Goal: Information Seeking & Learning: Learn about a topic

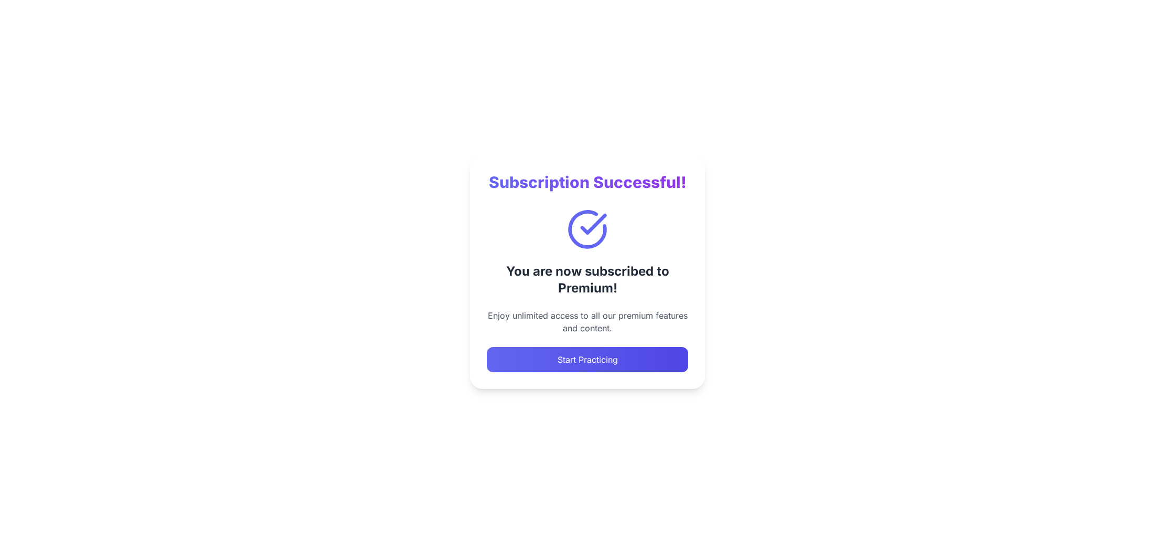
click at [578, 358] on button "Start Practicing" at bounding box center [587, 359] width 201 height 25
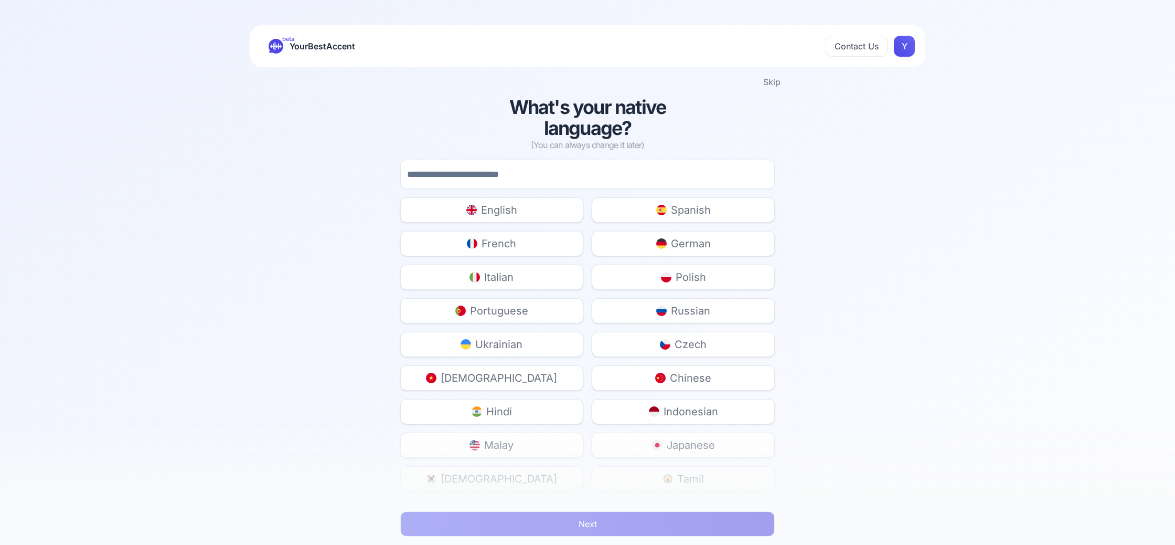
drag, startPoint x: 515, startPoint y: 248, endPoint x: 510, endPoint y: 241, distance: 8.2
click at [515, 248] on span "French" at bounding box center [499, 243] width 35 height 15
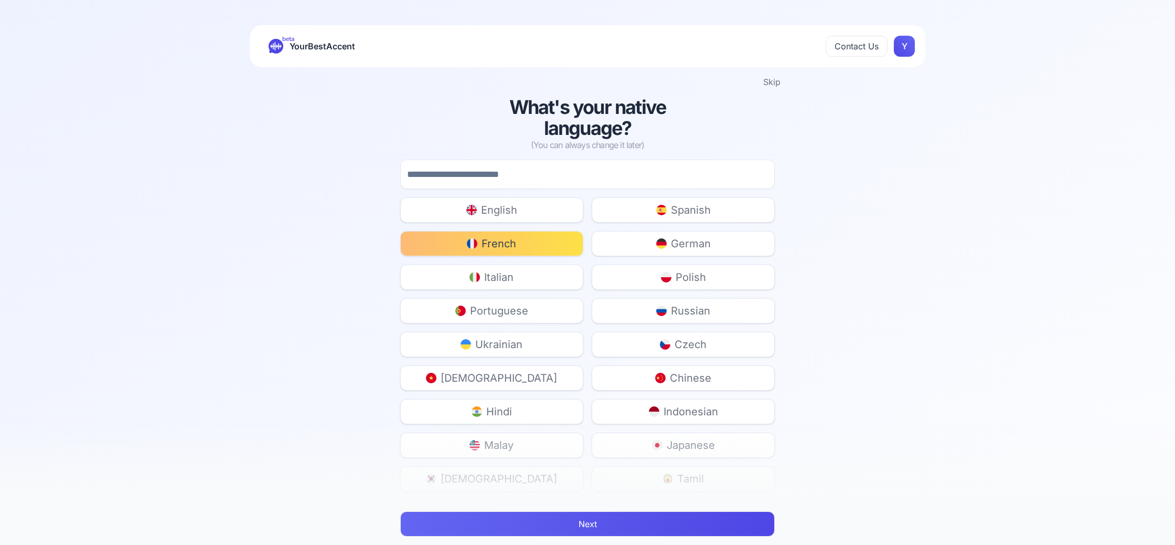
click at [570, 531] on button "Next" at bounding box center [587, 523] width 375 height 25
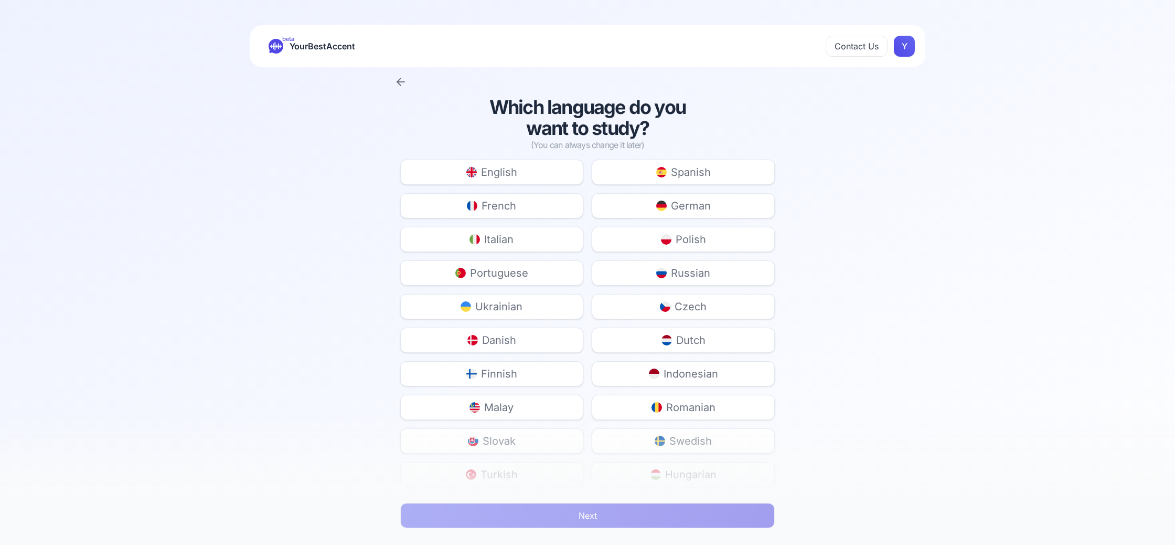
click at [520, 165] on button "English" at bounding box center [491, 171] width 183 height 25
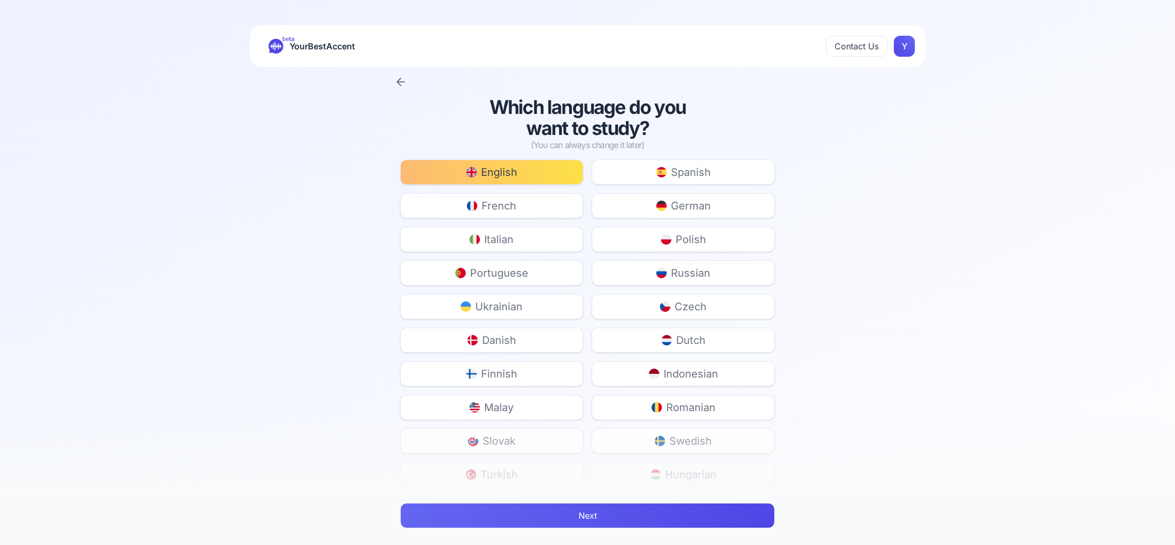
click at [579, 515] on button "Next" at bounding box center [587, 515] width 375 height 25
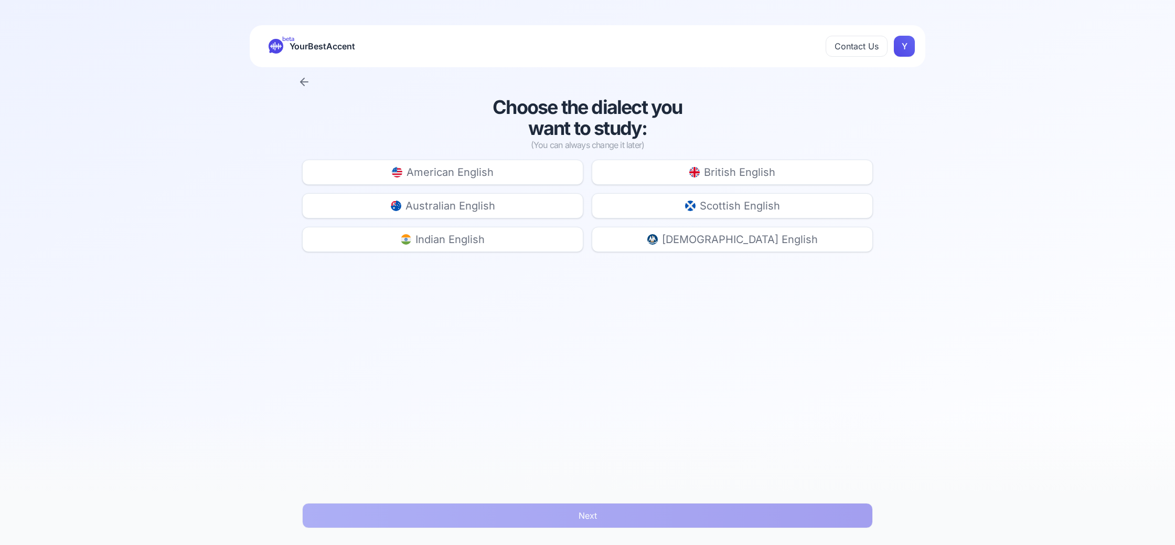
drag, startPoint x: 728, startPoint y: 172, endPoint x: 730, endPoint y: 269, distance: 97.6
click at [728, 172] on span "British English" at bounding box center [739, 172] width 71 height 15
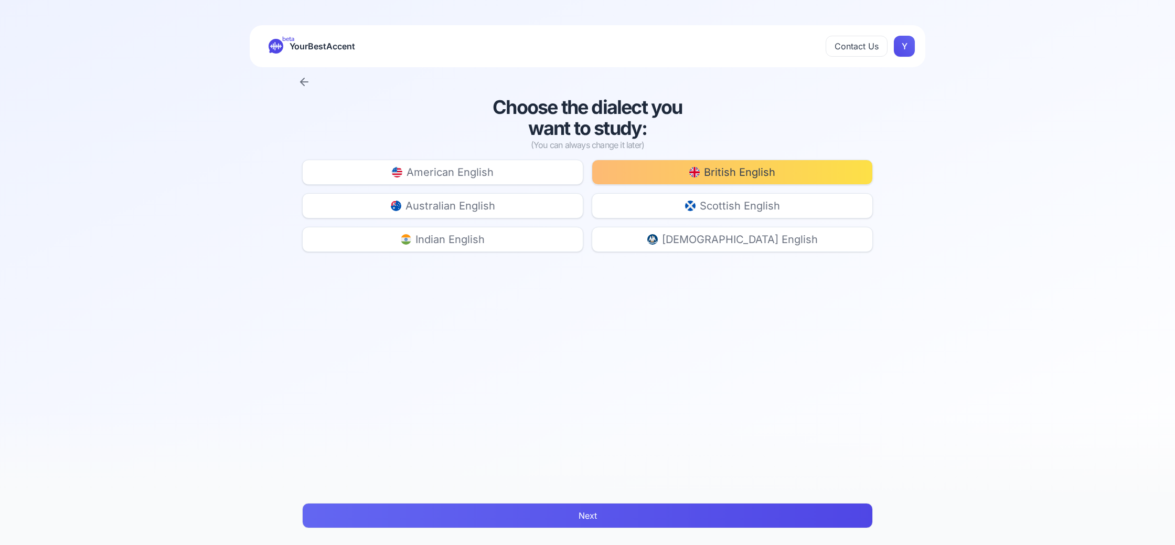
click at [666, 509] on button "Next" at bounding box center [587, 515] width 571 height 25
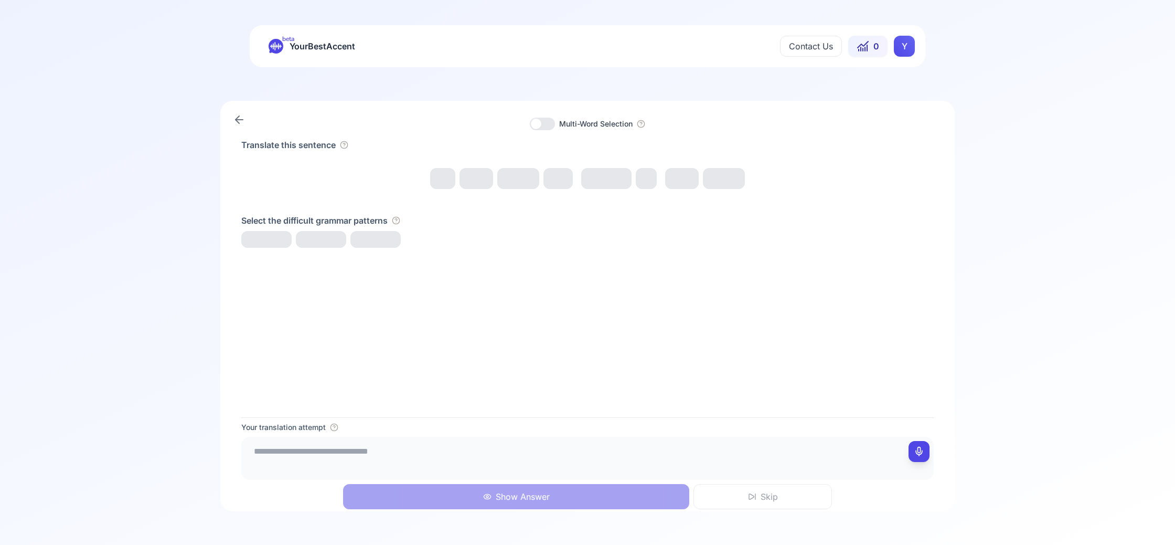
click at [532, 123] on div at bounding box center [536, 124] width 10 height 10
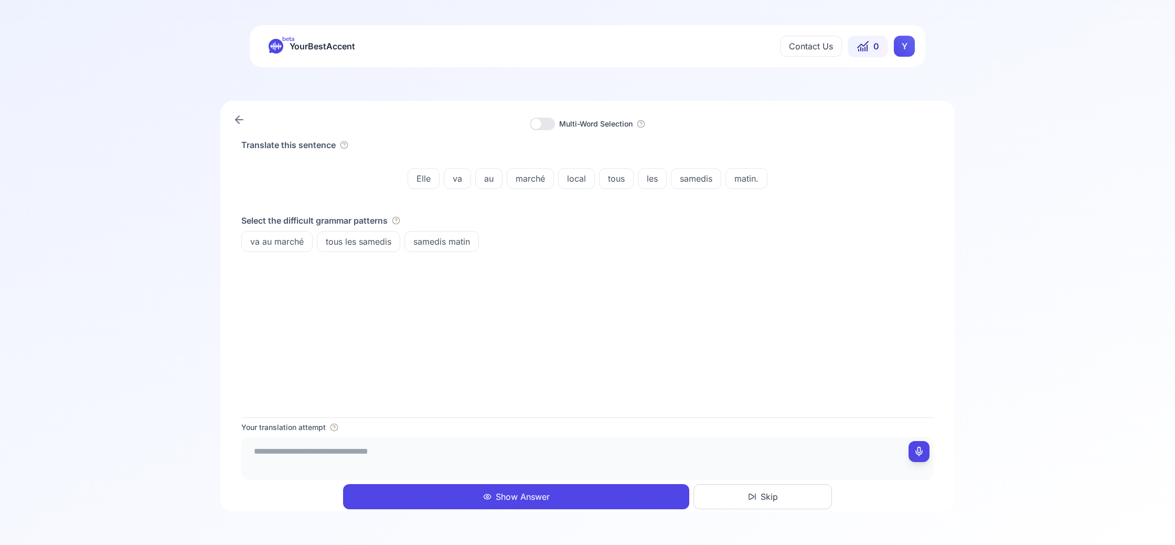
click at [265, 246] on span "va au marché" at bounding box center [277, 241] width 70 height 13
click at [487, 280] on div "Translate this sentence Elle va au marché local tous les samedis matin. Select …" at bounding box center [587, 277] width 692 height 279
click at [300, 235] on span "va au marché" at bounding box center [277, 241] width 70 height 13
click at [438, 313] on div "Translate this sentence Elle va au marché local tous les samedis matin. Select …" at bounding box center [587, 277] width 692 height 279
click at [546, 131] on div "Multi-Word Selection Translate this sentence Elle va au marché local tous les s…" at bounding box center [587, 306] width 734 height 410
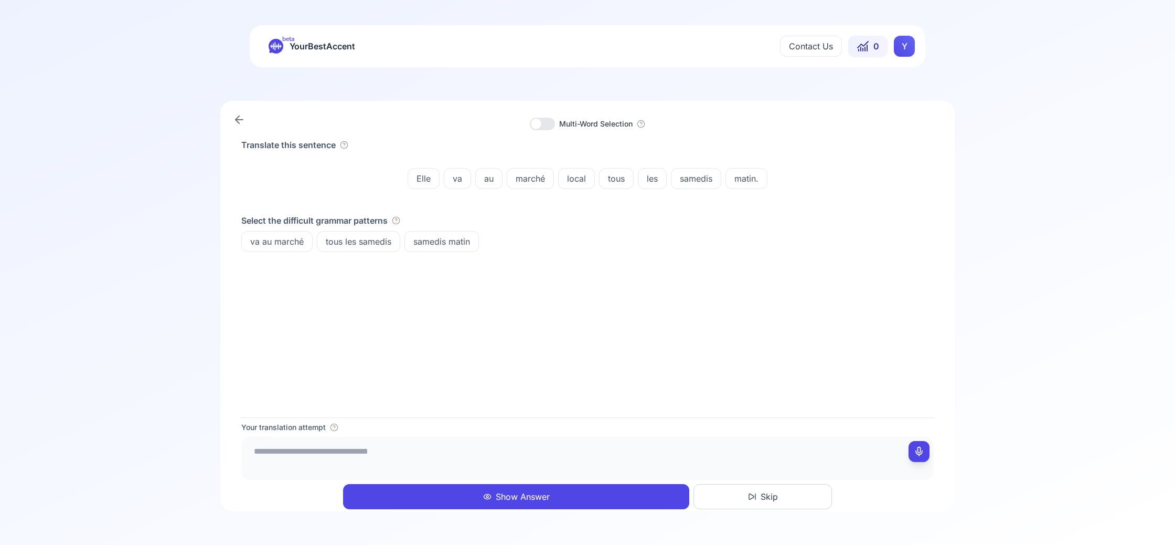
click at [543, 125] on div at bounding box center [542, 124] width 25 height 13
click at [430, 184] on span "Elle" at bounding box center [423, 178] width 31 height 13
drag, startPoint x: 457, startPoint y: 181, endPoint x: 477, endPoint y: 181, distance: 19.9
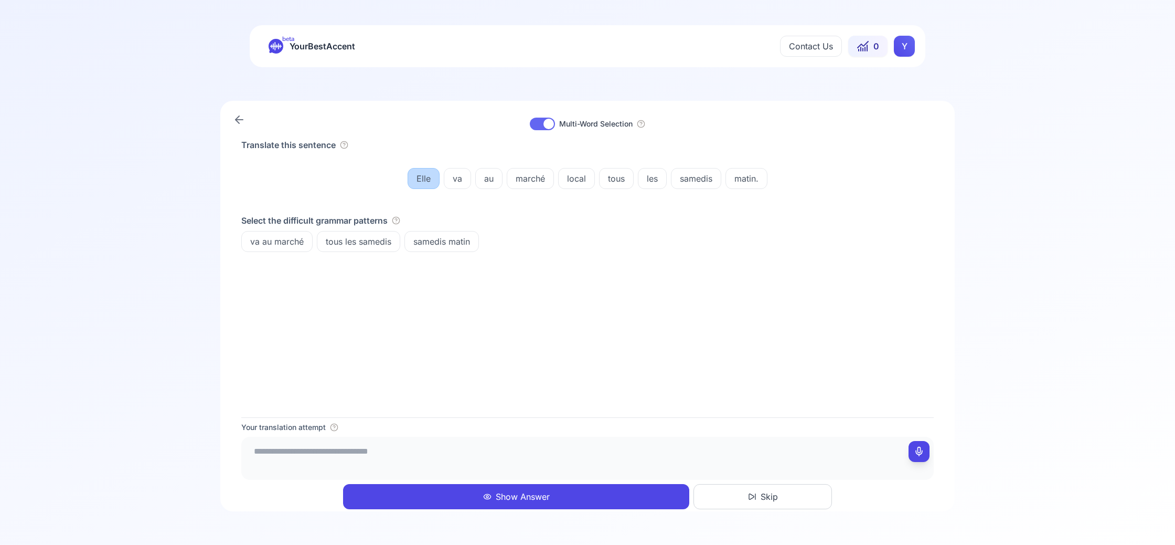
click at [457, 181] on span "va" at bounding box center [457, 178] width 26 height 13
click at [487, 180] on span "au" at bounding box center [489, 178] width 26 height 13
drag, startPoint x: 525, startPoint y: 178, endPoint x: 581, endPoint y: 178, distance: 56.1
click at [525, 178] on span "marché" at bounding box center [530, 178] width 46 height 13
click at [581, 178] on span "local" at bounding box center [577, 178] width 36 height 13
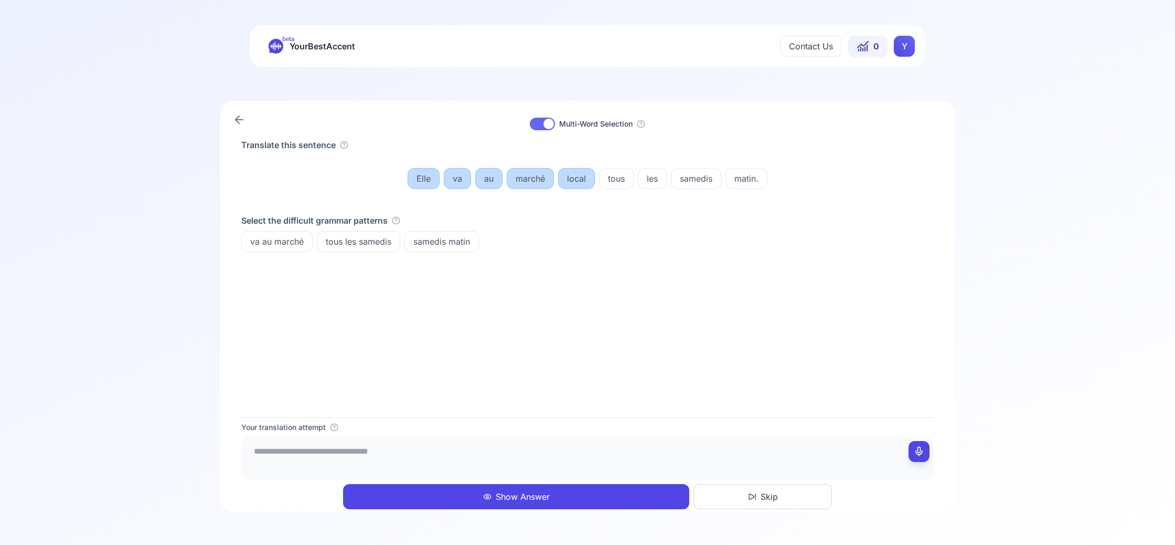
click at [613, 179] on span "tous" at bounding box center [617, 178] width 34 height 13
click at [645, 179] on span "les" at bounding box center [652, 178] width 28 height 13
click at [432, 177] on span "Elle" at bounding box center [423, 178] width 31 height 13
drag, startPoint x: 435, startPoint y: 177, endPoint x: 455, endPoint y: 179, distance: 20.5
click at [435, 177] on span "Elle" at bounding box center [423, 178] width 31 height 13
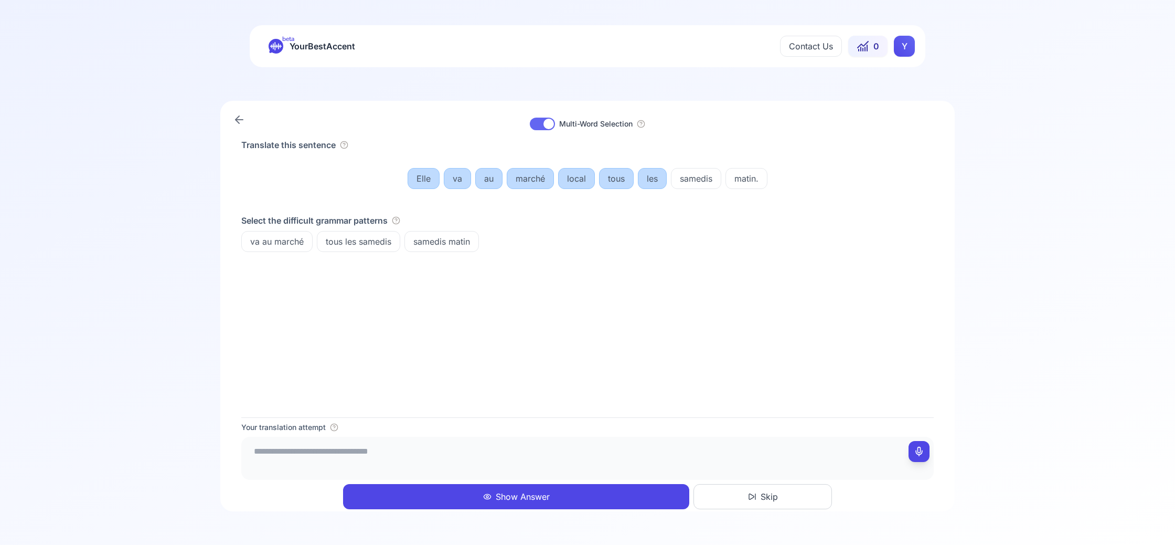
click at [711, 176] on span "samedis" at bounding box center [695, 178] width 49 height 13
click at [742, 177] on span "matin." at bounding box center [746, 178] width 41 height 13
click at [635, 507] on button "Show Answer" at bounding box center [516, 496] width 346 height 25
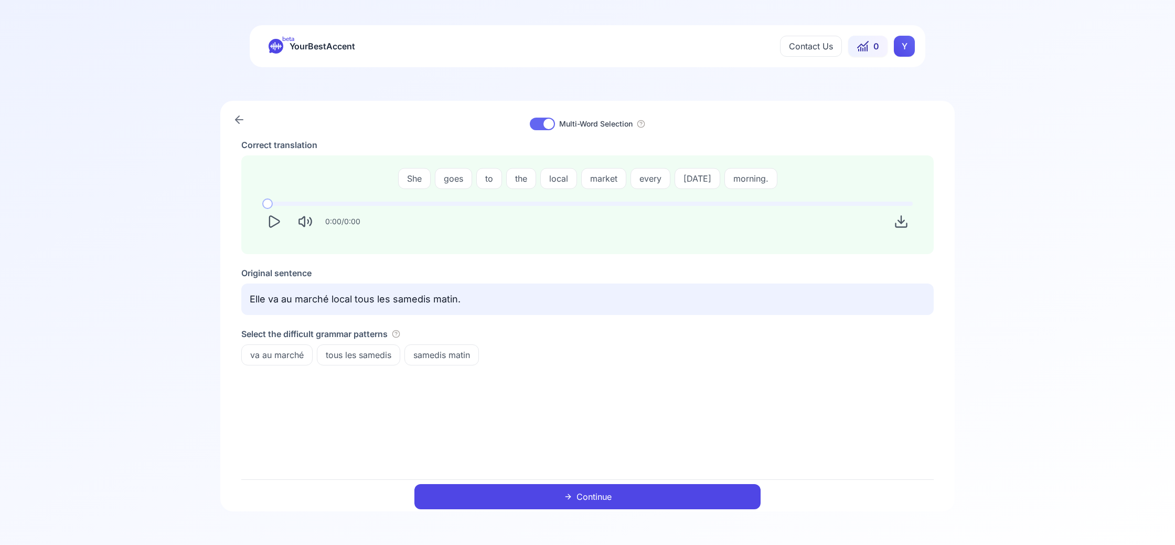
click at [278, 218] on icon "Play" at bounding box center [273, 221] width 15 height 15
click at [588, 505] on button "Continue" at bounding box center [587, 496] width 346 height 25
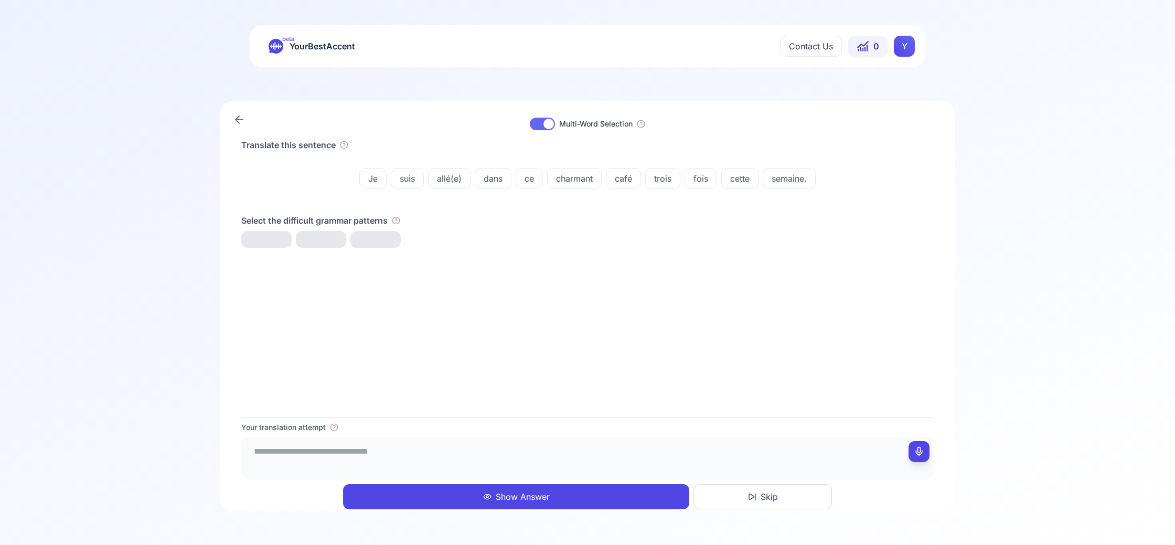
click at [815, 507] on button "Skip" at bounding box center [763, 496] width 138 height 25
click at [756, 495] on button "Skip" at bounding box center [763, 496] width 138 height 25
click at [748, 494] on icon at bounding box center [752, 496] width 8 height 8
click at [545, 122] on div at bounding box center [548, 124] width 10 height 10
click at [751, 488] on button "Skip" at bounding box center [763, 496] width 138 height 25
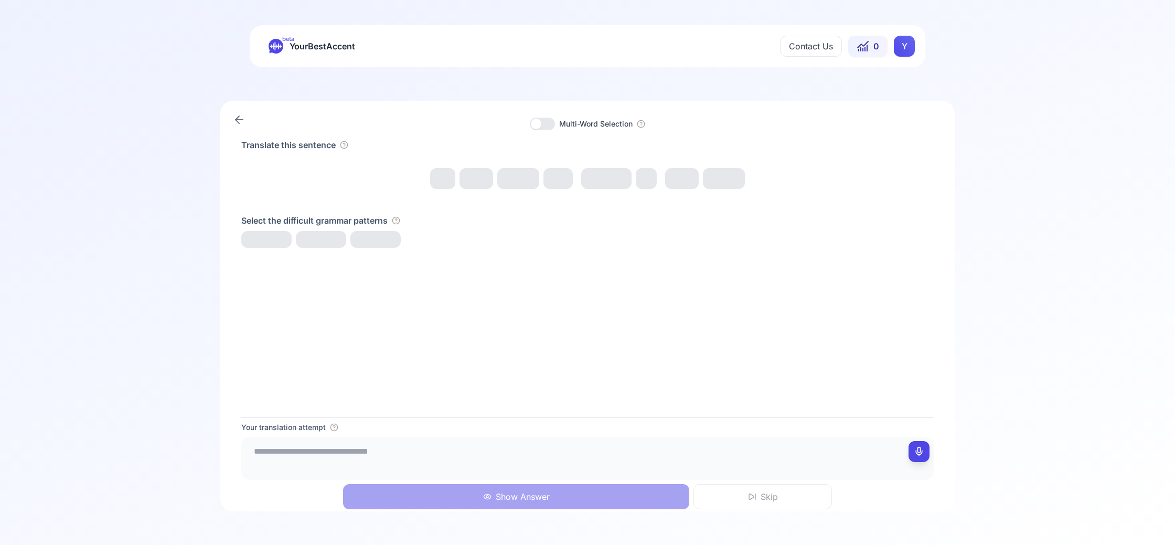
drag, startPoint x: 302, startPoint y: 29, endPoint x: 300, endPoint y: 48, distance: 19.0
click at [302, 31] on div "beta YourBestAccent Contact Us 0 Y" at bounding box center [588, 46] width 676 height 42
click at [300, 48] on span "YourBestAccent" at bounding box center [323, 46] width 66 height 15
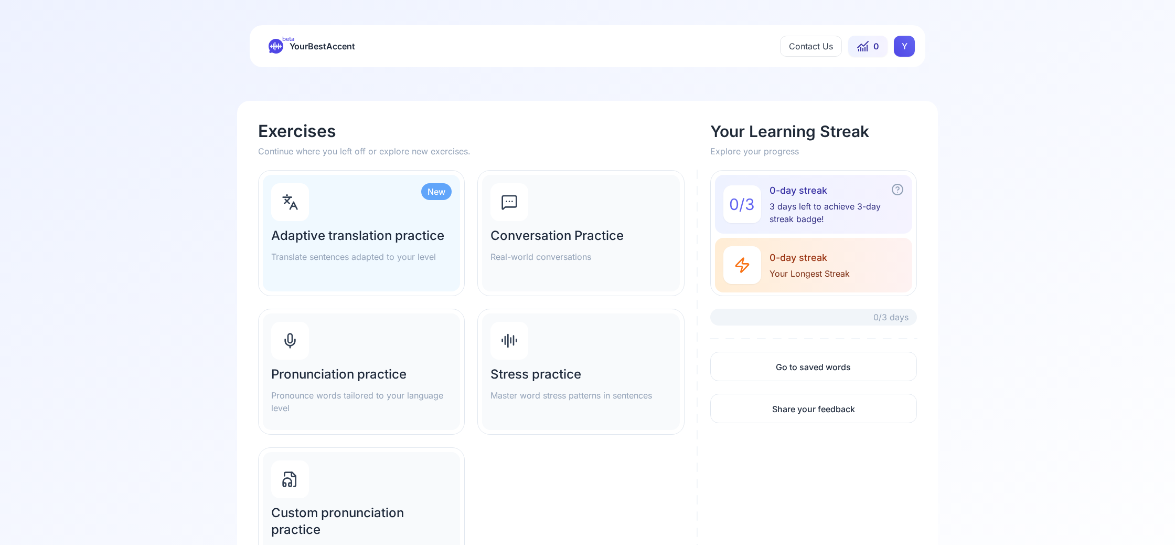
scroll to position [10, 0]
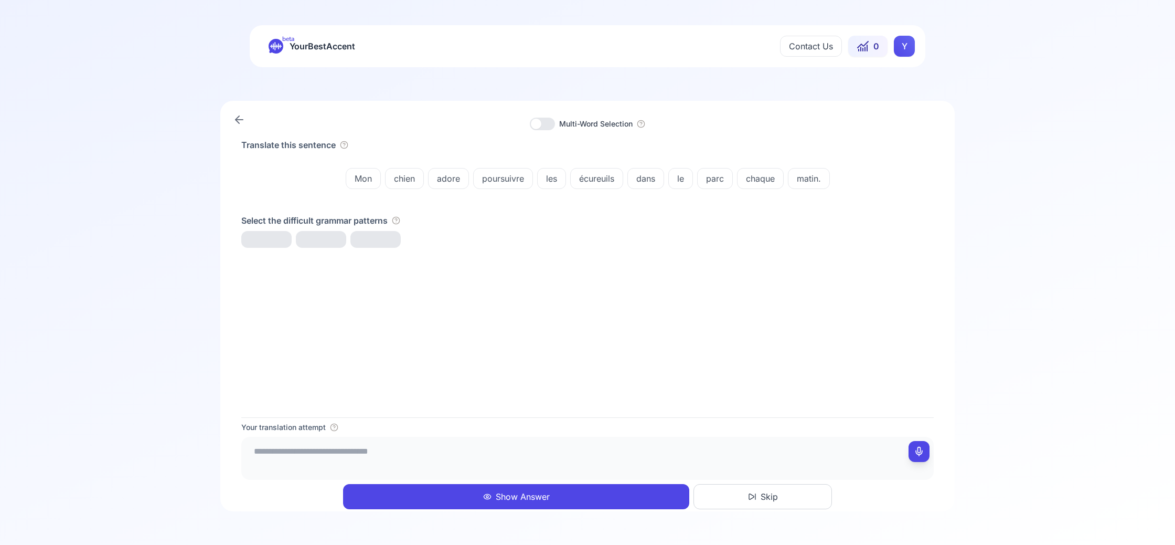
click at [324, 45] on span "YourBestAccent" at bounding box center [323, 46] width 66 height 15
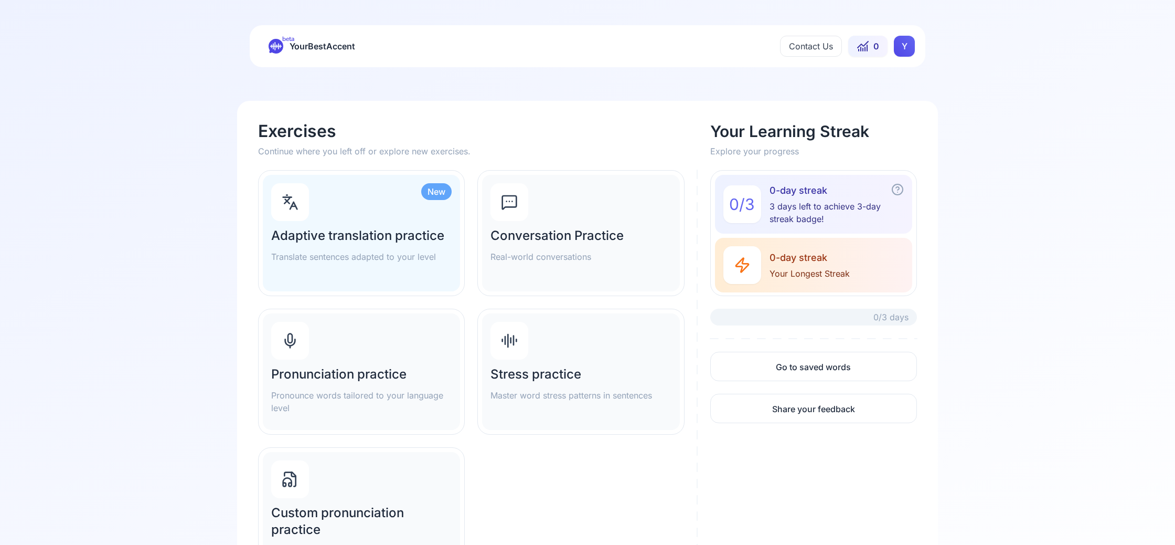
click at [413, 345] on div "Pronunciation practice Pronounce words tailored to your language level" at bounding box center [361, 371] width 197 height 116
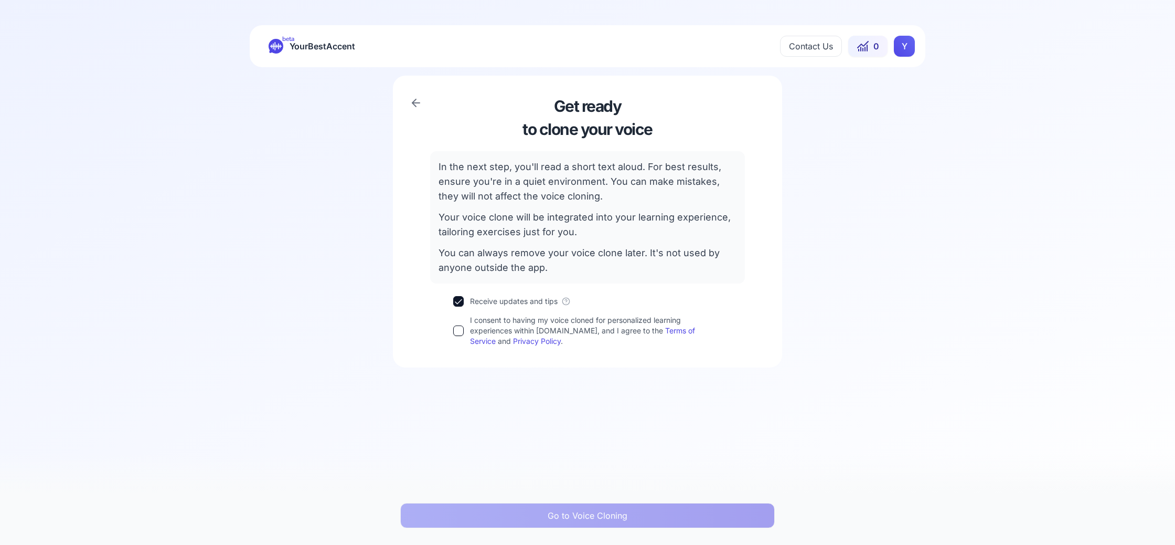
click at [459, 293] on div "Get ready to clone your voice In the next step, you'll read a short text aloud.…" at bounding box center [587, 222] width 347 height 250
click at [455, 299] on button "Receive updates and tips" at bounding box center [458, 301] width 10 height 10
click at [456, 333] on button "I consent to having my voice cloned for personalized learning experiences withi…" at bounding box center [458, 330] width 10 height 10
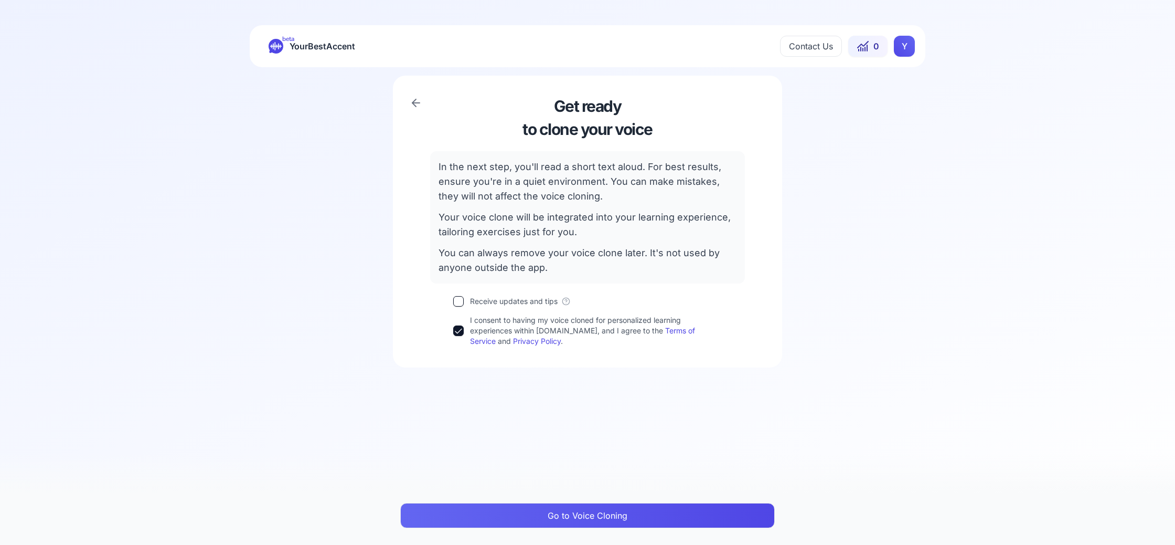
click at [621, 527] on button "Go to Voice Cloning" at bounding box center [587, 515] width 375 height 25
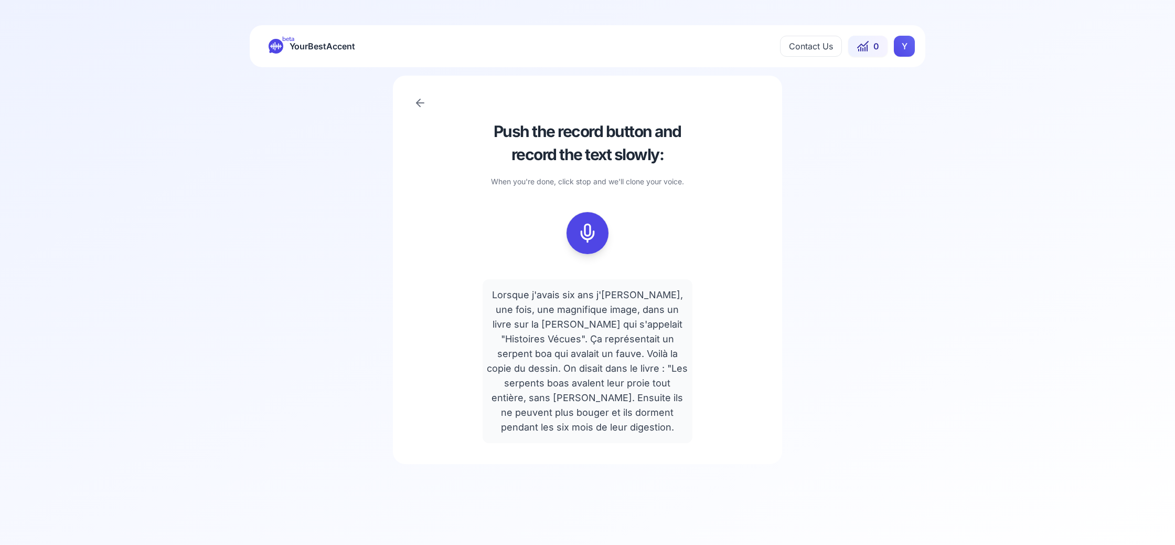
drag, startPoint x: 592, startPoint y: 236, endPoint x: 535, endPoint y: 414, distance: 186.6
click at [590, 238] on icon at bounding box center [587, 232] width 21 height 21
drag, startPoint x: 342, startPoint y: 229, endPoint x: 342, endPoint y: 203, distance: 25.7
click at [342, 203] on div "Push the record button and record the text slowly: When you're done, click stop…" at bounding box center [587, 269] width 1175 height 405
click at [595, 231] on rect at bounding box center [588, 233] width 16 height 16
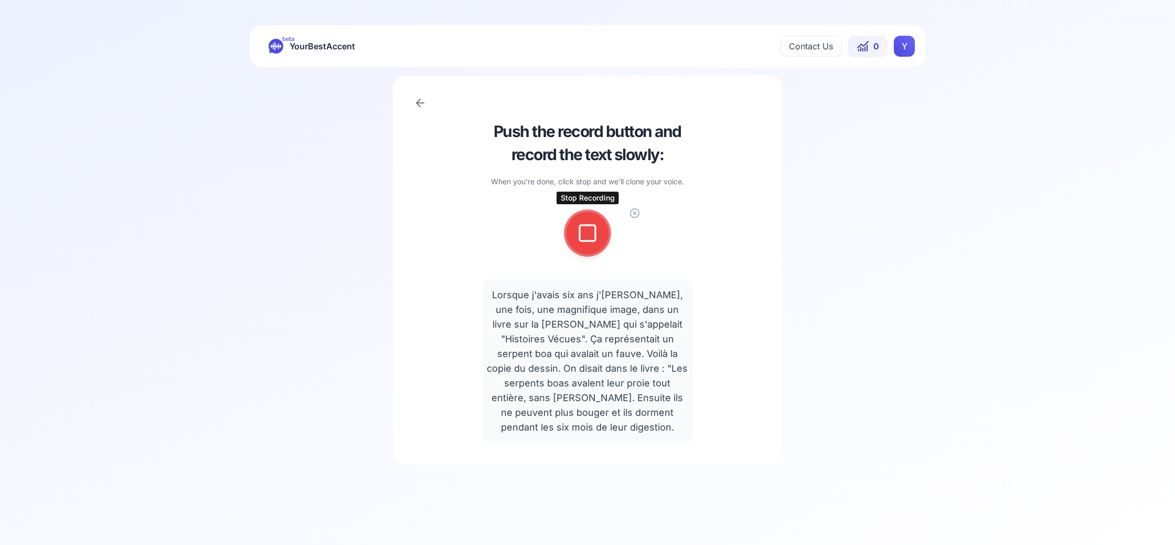
click at [567, 212] on button at bounding box center [588, 233] width 42 height 42
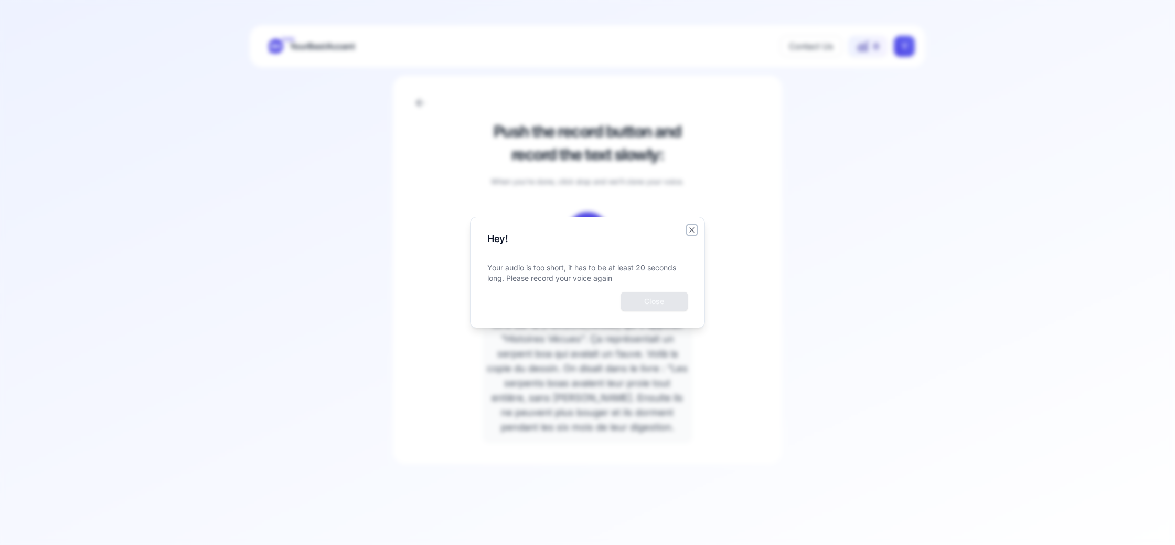
click at [690, 232] on icon "button" at bounding box center [692, 230] width 8 height 8
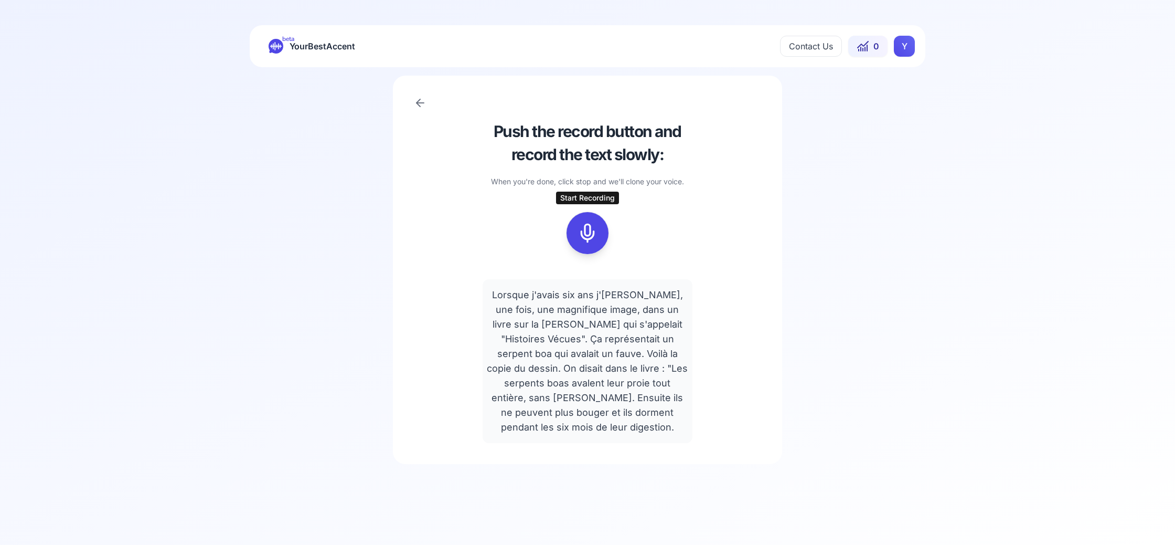
click at [597, 240] on icon at bounding box center [587, 232] width 21 height 21
click at [576, 244] on div at bounding box center [587, 233] width 25 height 42
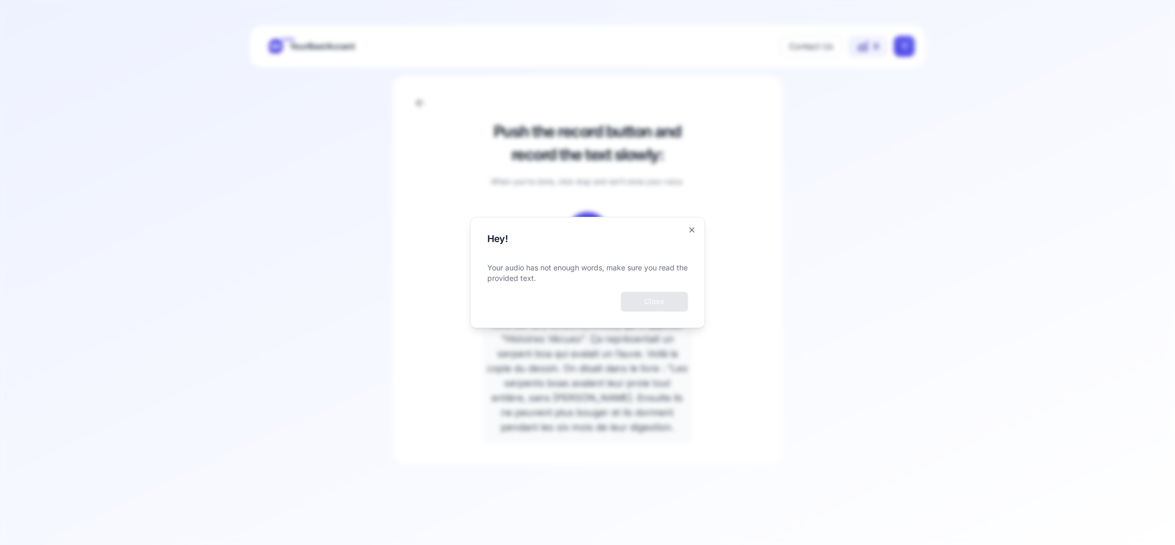
drag, startPoint x: 499, startPoint y: 132, endPoint x: 610, endPoint y: 257, distance: 167.2
click at [500, 133] on div at bounding box center [587, 272] width 1175 height 545
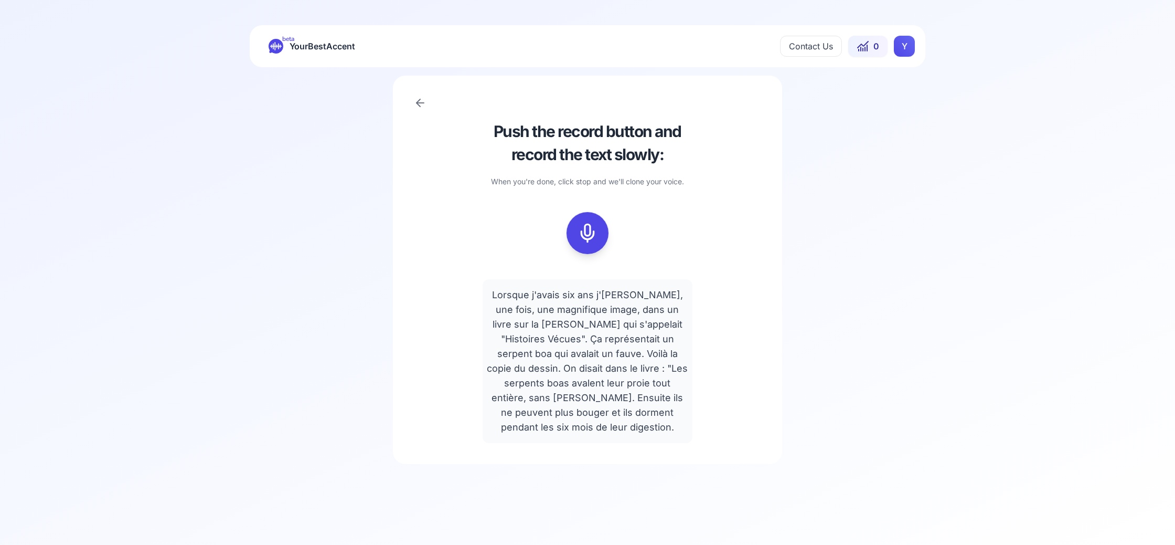
click at [282, 46] on icon at bounding box center [276, 46] width 15 height 15
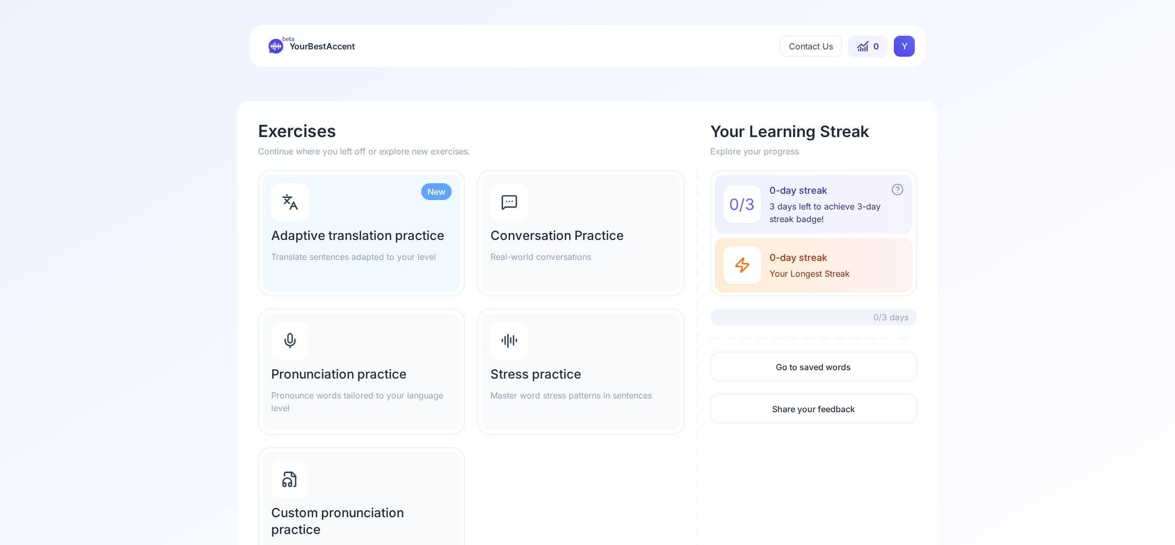
click at [317, 42] on span "YourBestAccent" at bounding box center [323, 46] width 66 height 15
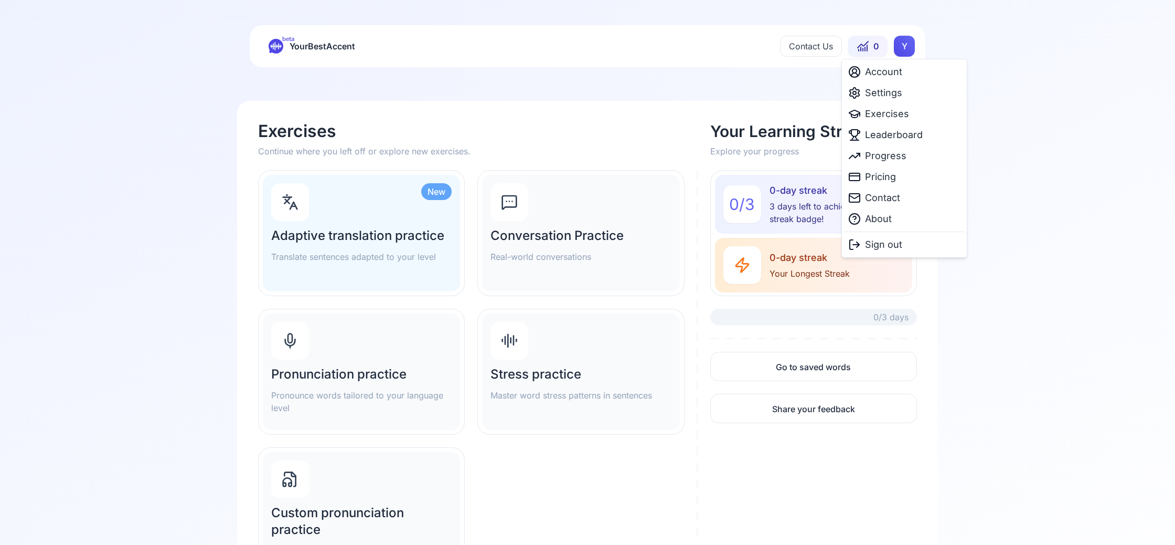
click at [908, 46] on html "beta YourBestAccent Contact Us 0 Y Exercises Continue where you left off or exp…" at bounding box center [587, 272] width 1175 height 545
click at [884, 76] on span "Account" at bounding box center [883, 72] width 37 height 15
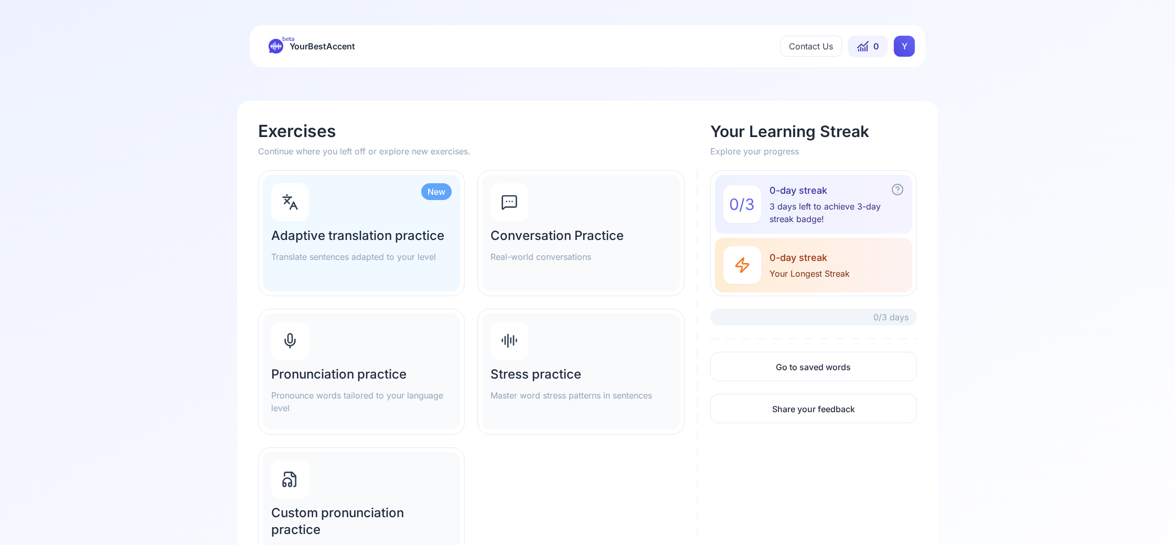
click at [912, 49] on html "beta YourBestAccent Contact Us 0 Y Exercises Continue where you left off or exp…" at bounding box center [587, 272] width 1175 height 545
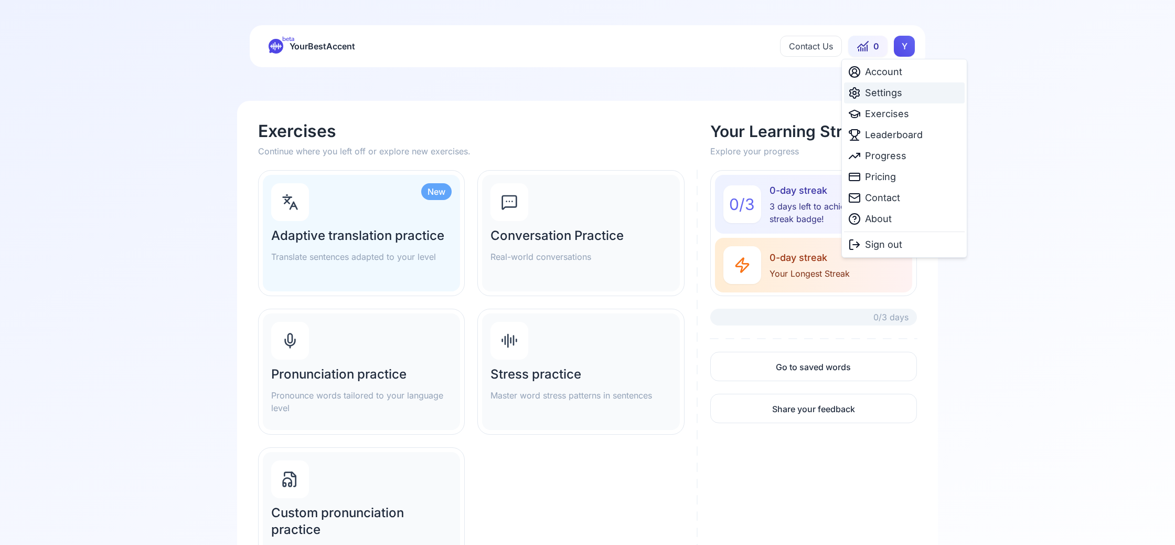
click at [883, 95] on span "Settings" at bounding box center [883, 93] width 37 height 15
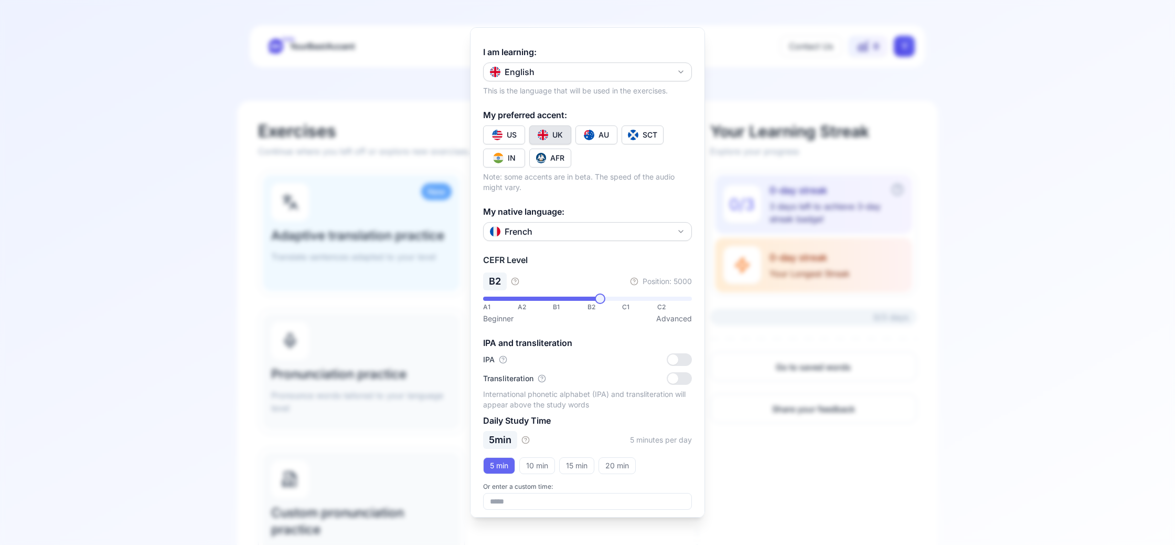
scroll to position [40, 0]
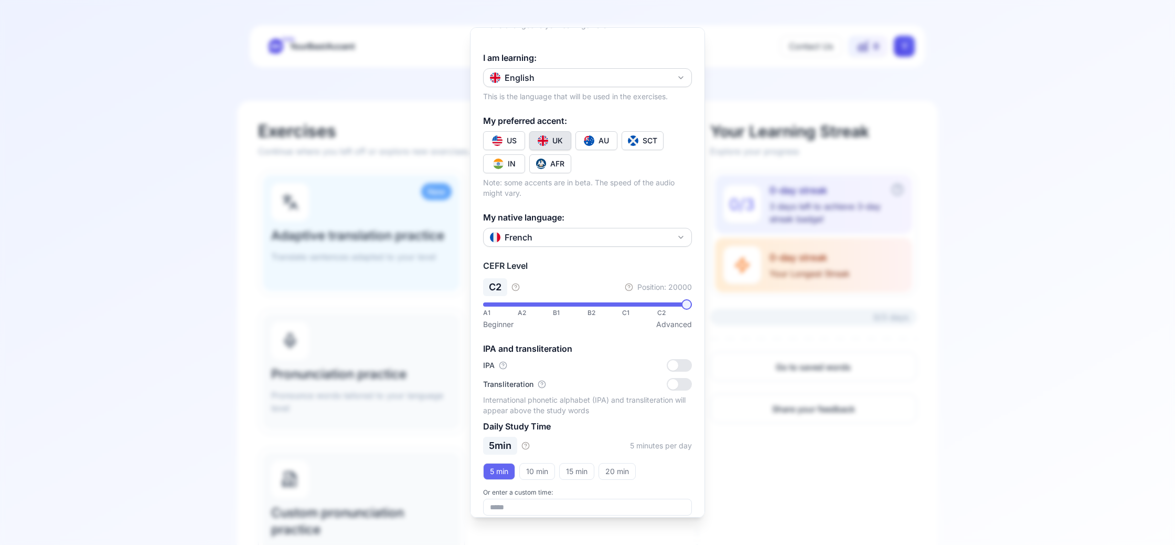
click at [692, 299] on span at bounding box center [686, 304] width 10 height 10
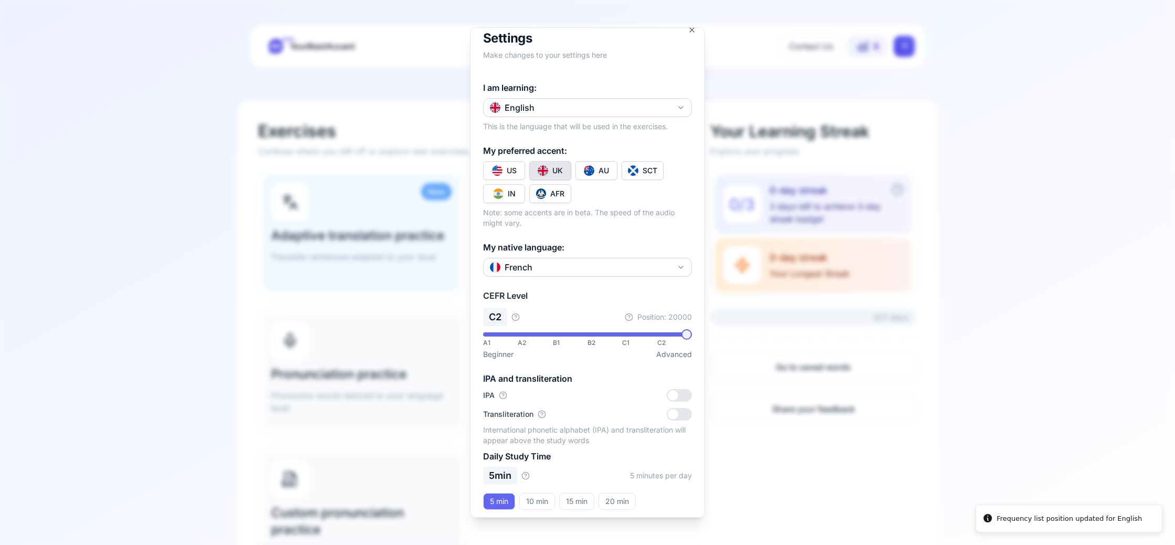
scroll to position [0, 0]
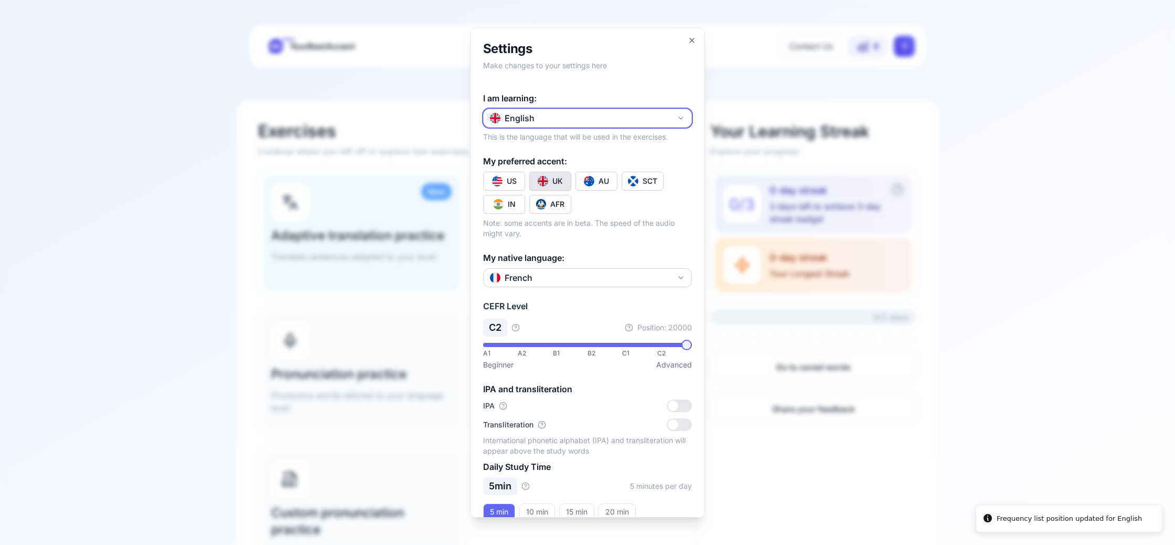
click at [524, 116] on div "English" at bounding box center [512, 118] width 45 height 13
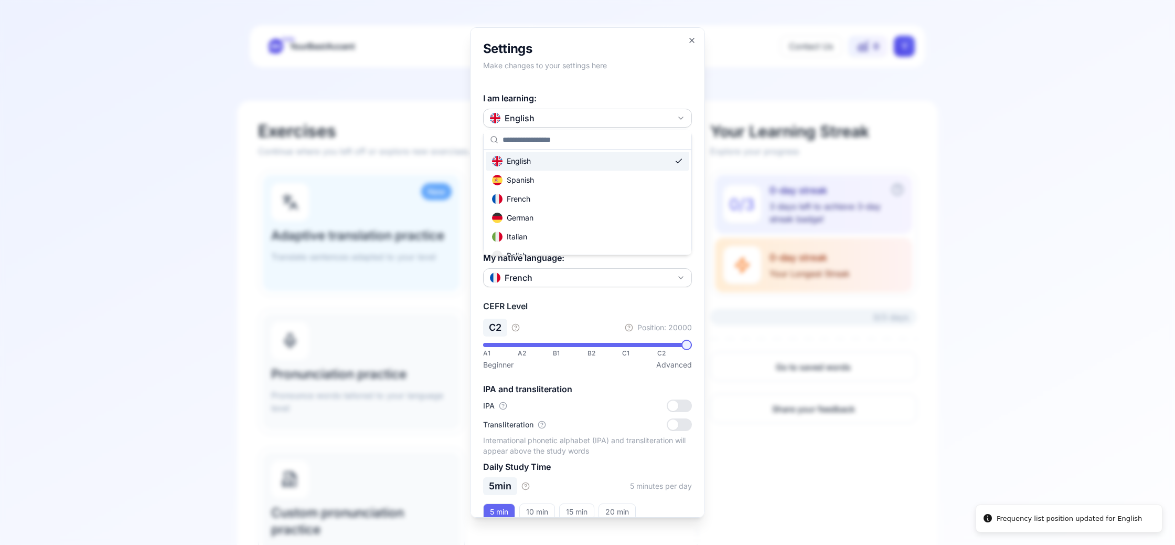
click at [525, 163] on div "English" at bounding box center [511, 161] width 39 height 10
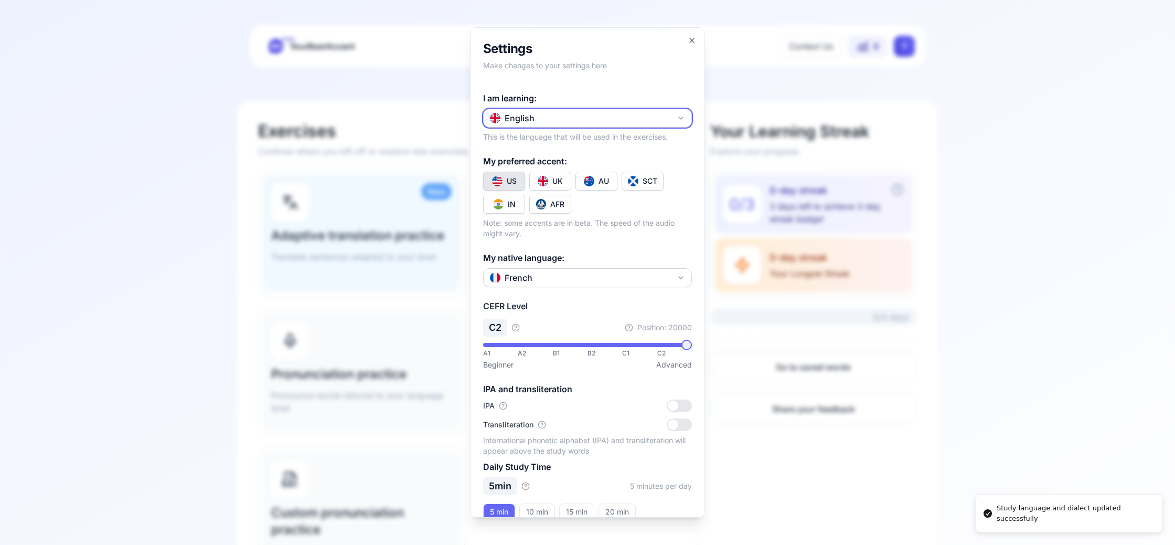
scroll to position [51, 0]
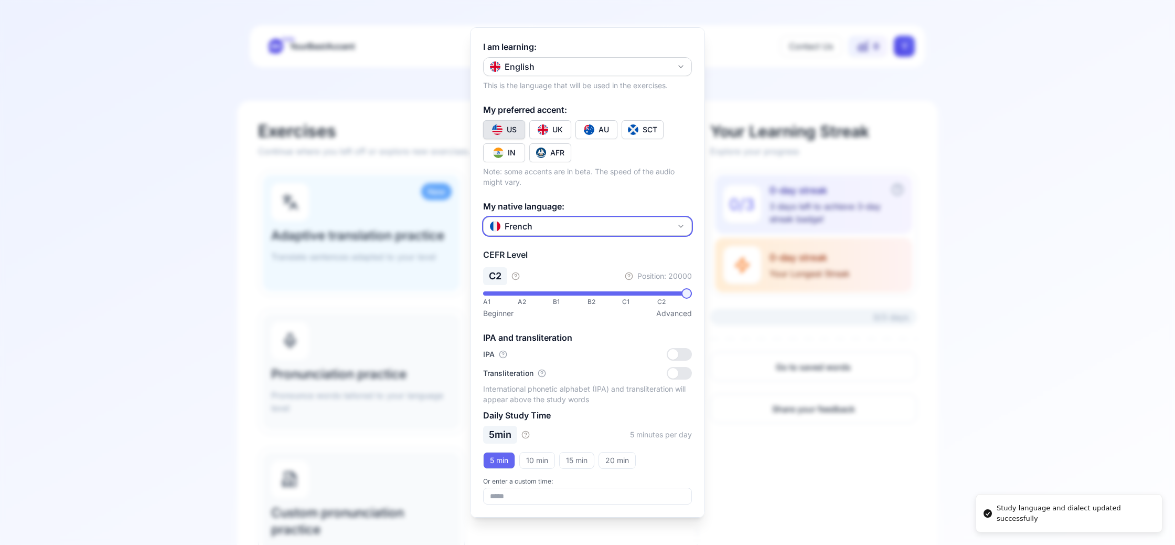
click at [530, 217] on button "French" at bounding box center [587, 226] width 209 height 19
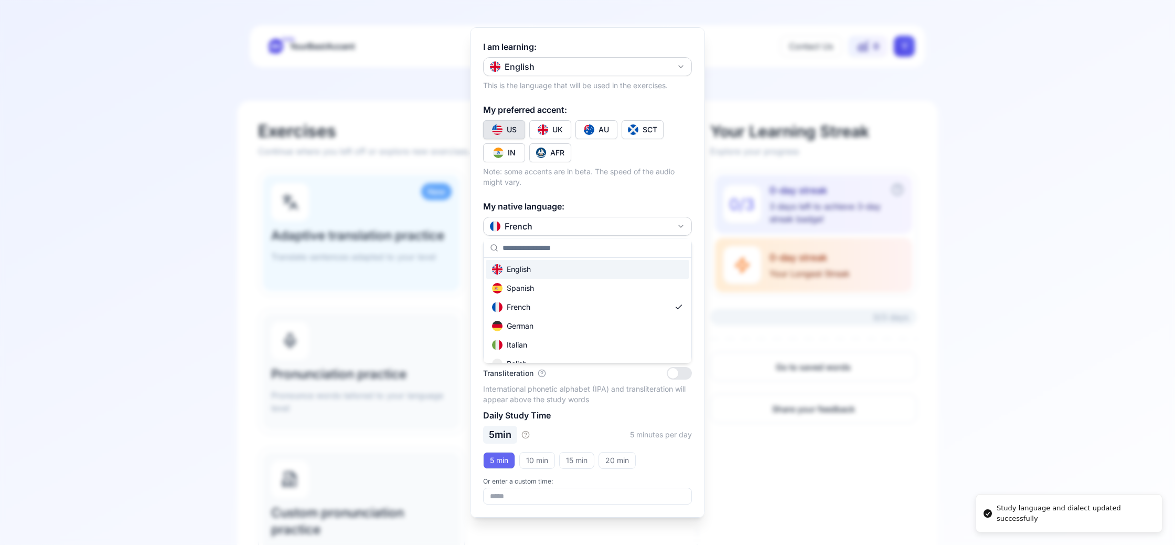
drag, startPoint x: 497, startPoint y: 187, endPoint x: 488, endPoint y: 186, distance: 8.9
click at [497, 187] on div at bounding box center [587, 272] width 1175 height 545
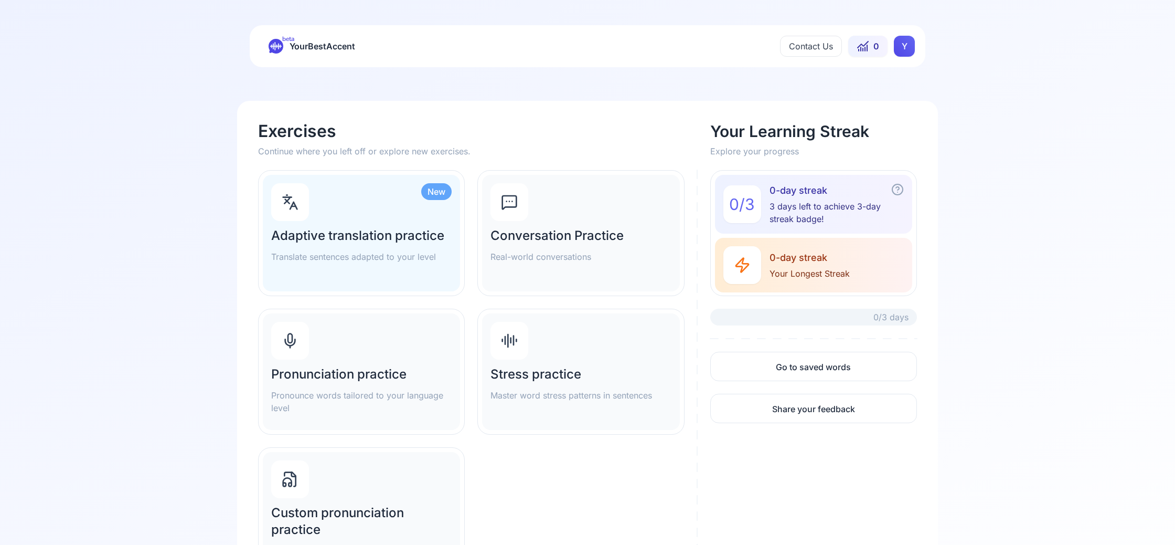
drag, startPoint x: 778, startPoint y: 343, endPoint x: 626, endPoint y: 227, distance: 191.0
click at [778, 343] on div "Go to saved words Share your feedback" at bounding box center [813, 387] width 207 height 97
click at [378, 338] on div "Pronunciation practice Pronounce words tailored to your language level" at bounding box center [361, 371] width 197 height 116
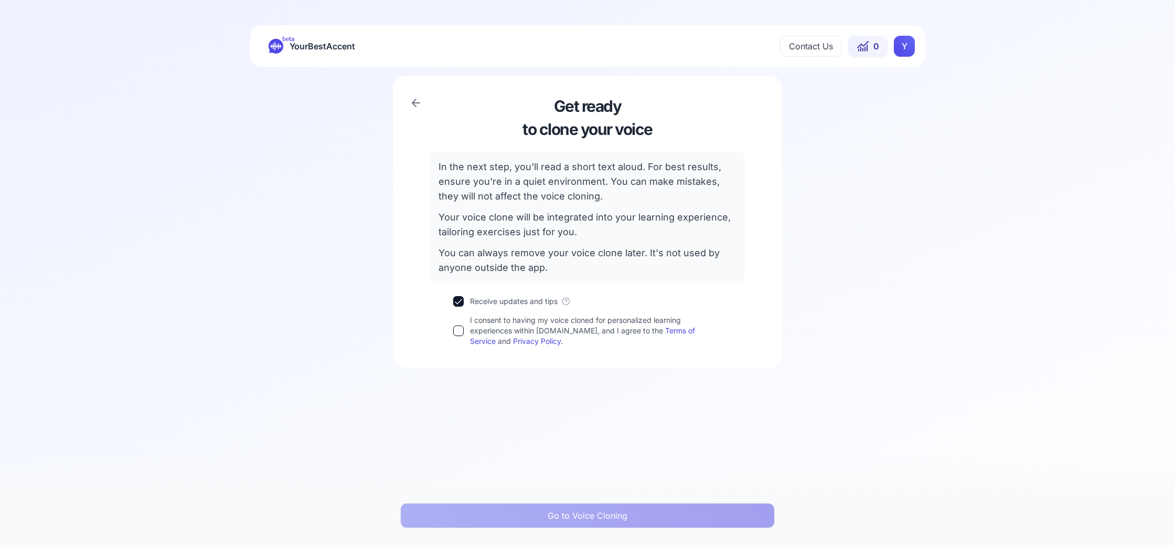
click at [447, 299] on div "Get ready to clone your voice In the next step, you'll read a short text aloud.…" at bounding box center [587, 222] width 347 height 250
click at [456, 301] on button "Receive updates and tips" at bounding box center [458, 301] width 10 height 10
click at [460, 335] on button "I consent to having my voice cloned for personalized learning experiences withi…" at bounding box center [458, 330] width 10 height 10
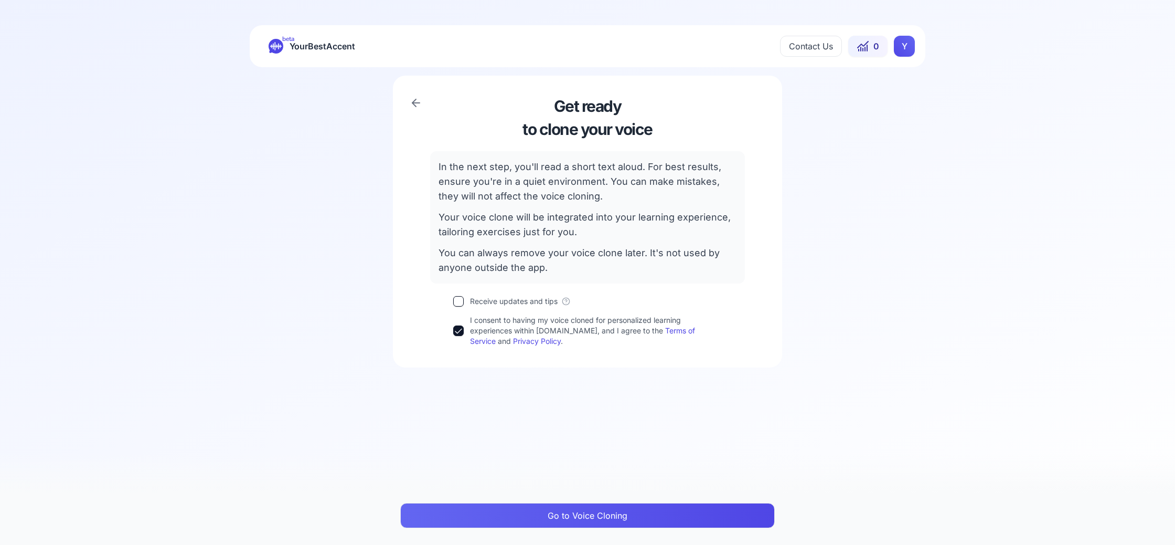
click at [549, 516] on button "Go to Voice Cloning" at bounding box center [587, 515] width 375 height 25
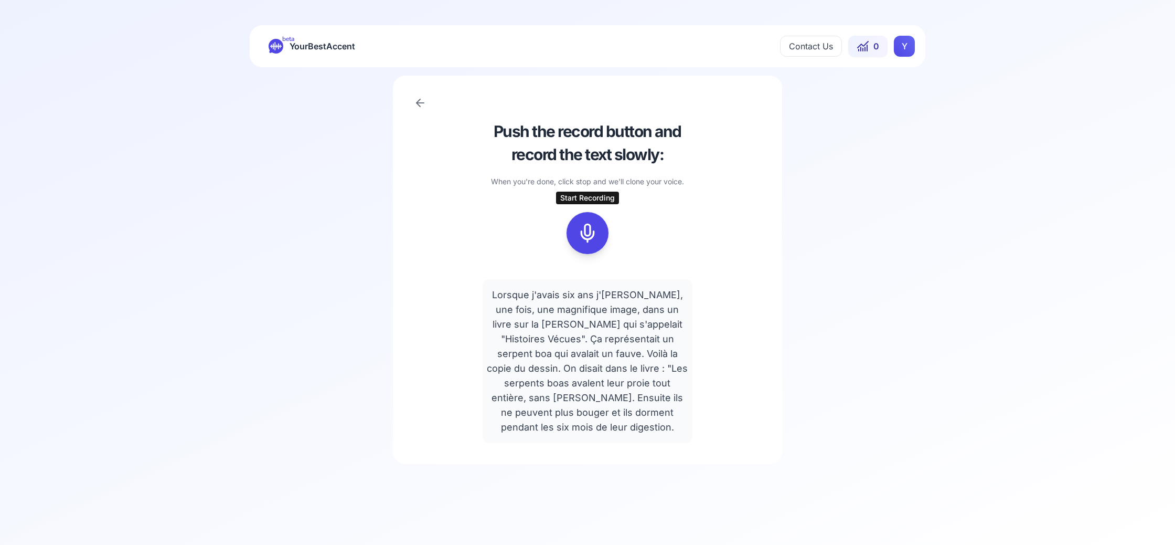
click at [589, 228] on icon at bounding box center [587, 232] width 21 height 21
click at [590, 237] on icon at bounding box center [587, 232] width 21 height 21
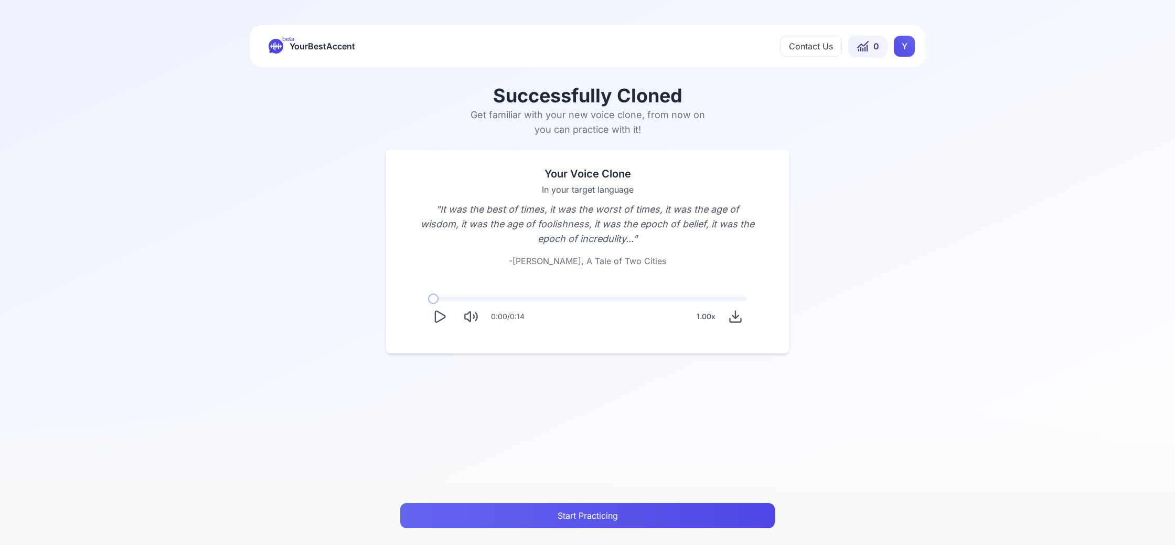
click at [439, 316] on icon "Play" at bounding box center [439, 316] width 15 height 15
click at [433, 314] on icon "Play" at bounding box center [439, 316] width 15 height 15
click at [322, 40] on span "YourBestAccent" at bounding box center [323, 46] width 66 height 15
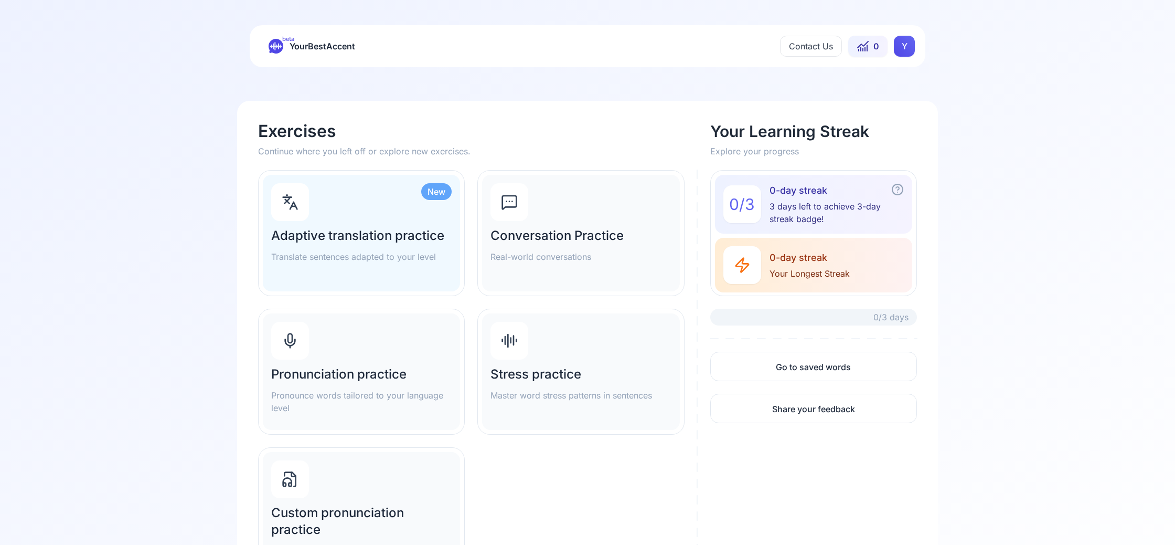
click at [386, 382] on div "Pronunciation practice Pronounce words tailored to your language level" at bounding box center [361, 390] width 180 height 48
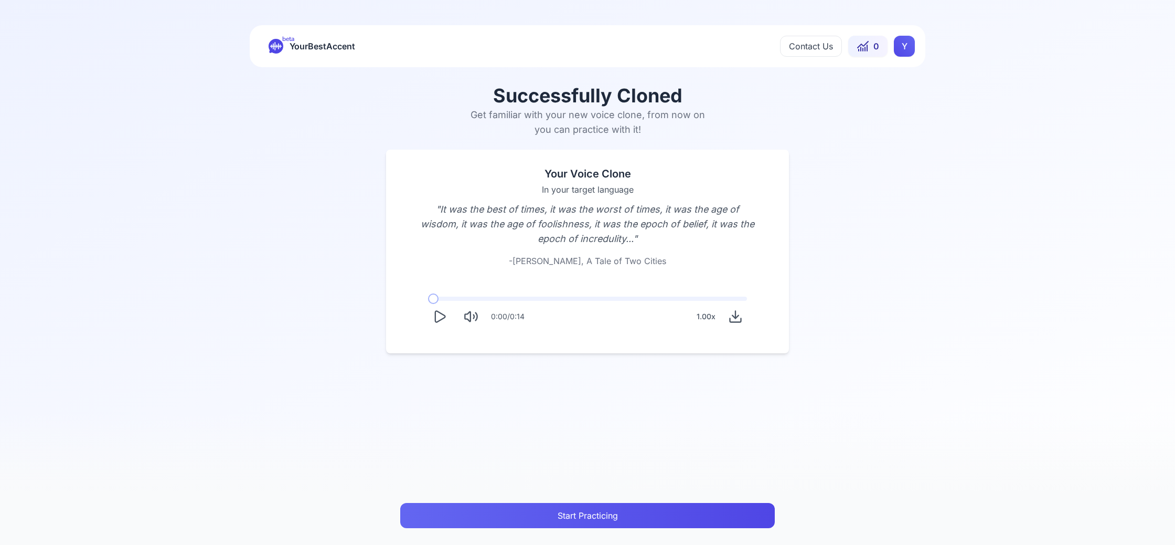
click at [897, 43] on html "beta YourBestAccent Contact Us 0 Y Successfully Cloned Get familiar with your n…" at bounding box center [587, 272] width 1175 height 545
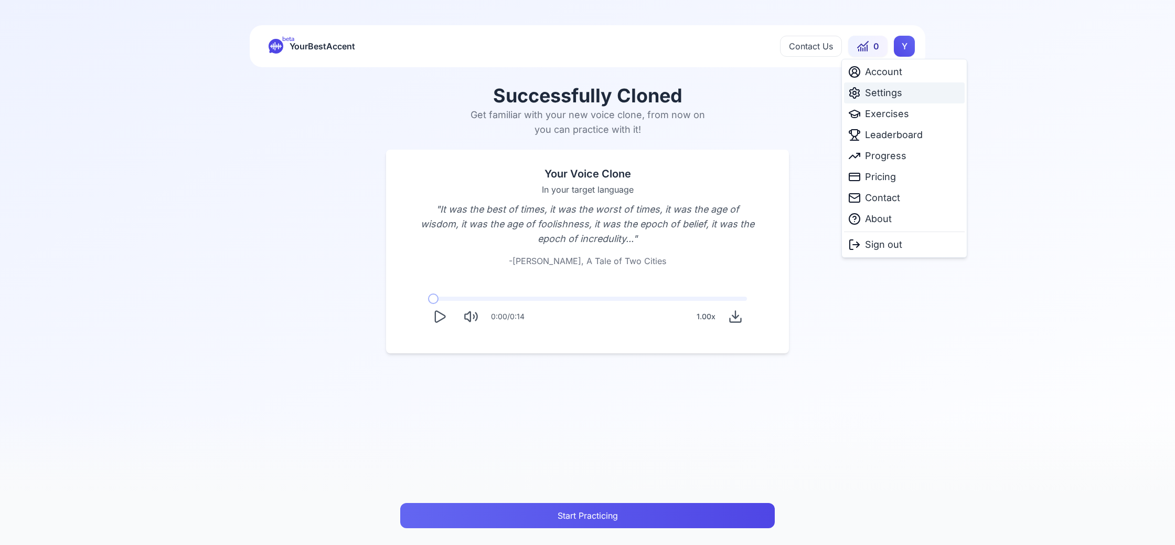
click at [877, 97] on span "Settings" at bounding box center [883, 93] width 37 height 15
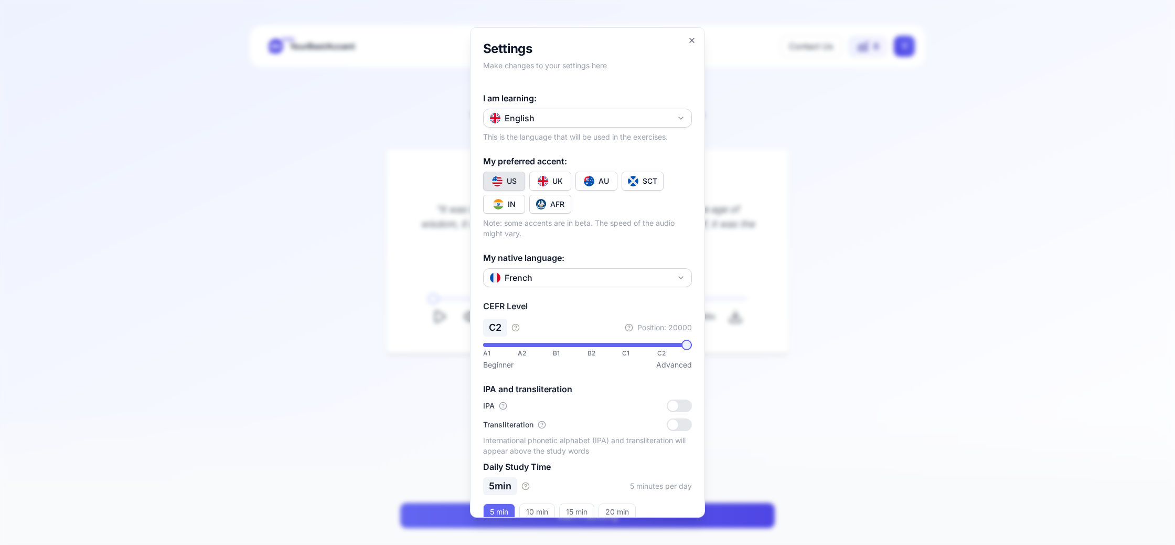
drag, startPoint x: 553, startPoint y: 179, endPoint x: 567, endPoint y: 241, distance: 63.5
click at [553, 179] on div "UK" at bounding box center [557, 181] width 10 height 10
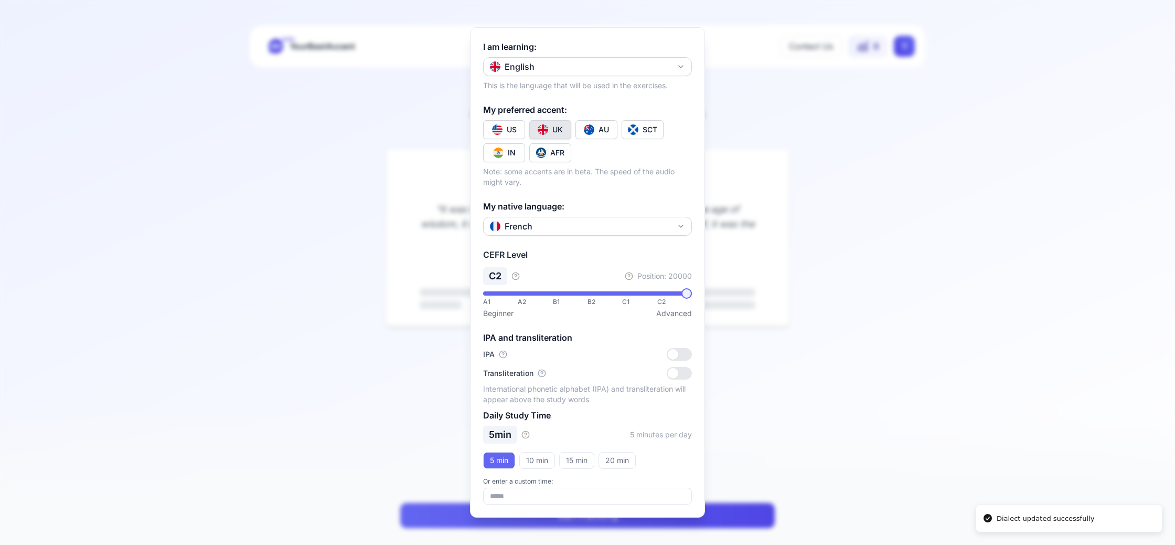
click at [826, 430] on div at bounding box center [587, 272] width 1175 height 545
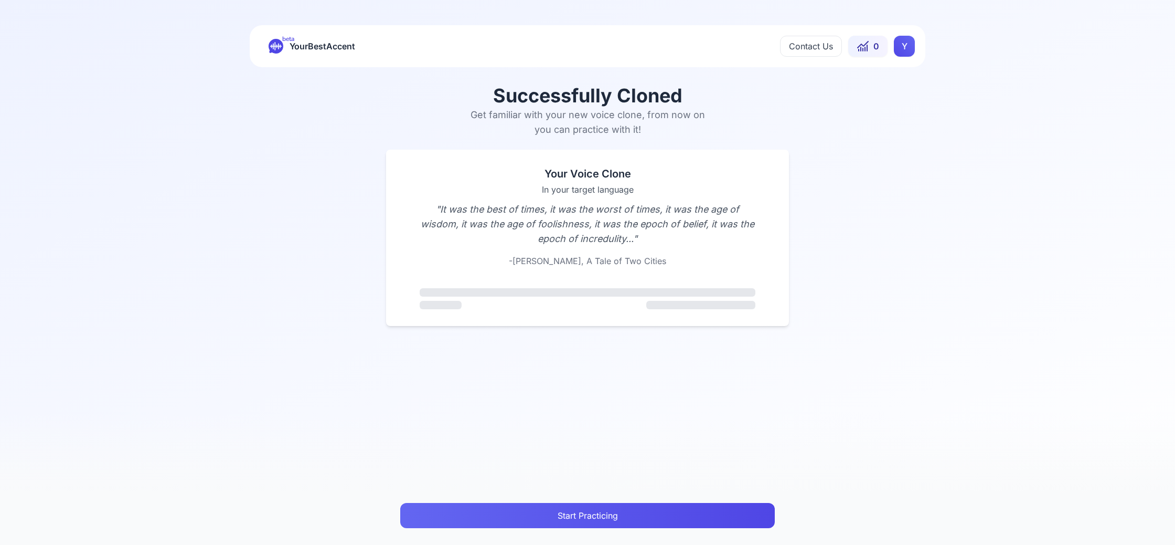
click at [582, 504] on button "Start Practicing" at bounding box center [587, 515] width 375 height 25
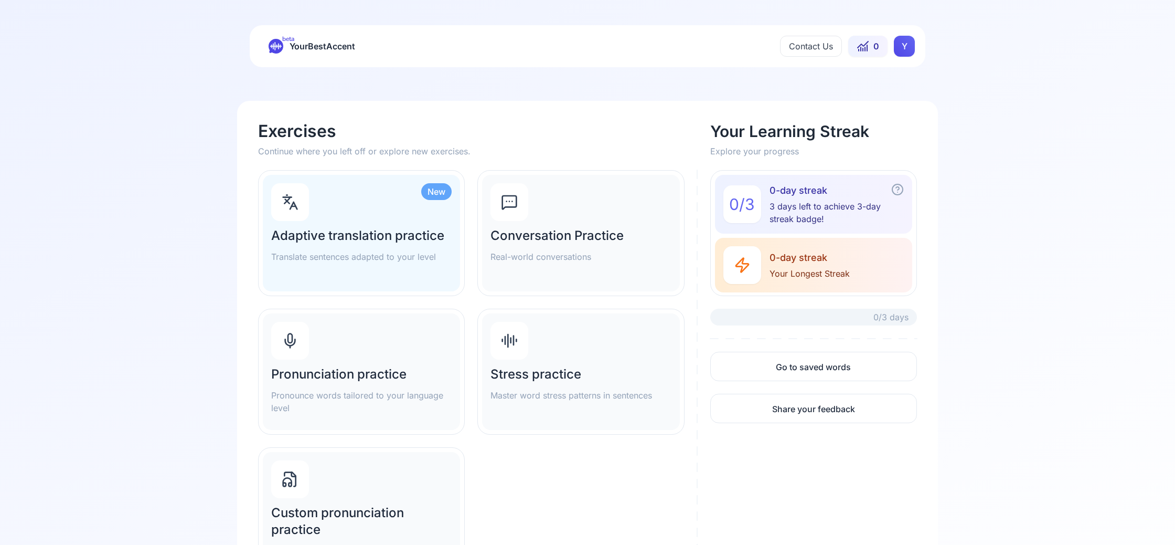
click at [376, 345] on div "Pronunciation practice Pronounce words tailored to your language level" at bounding box center [361, 371] width 197 height 116
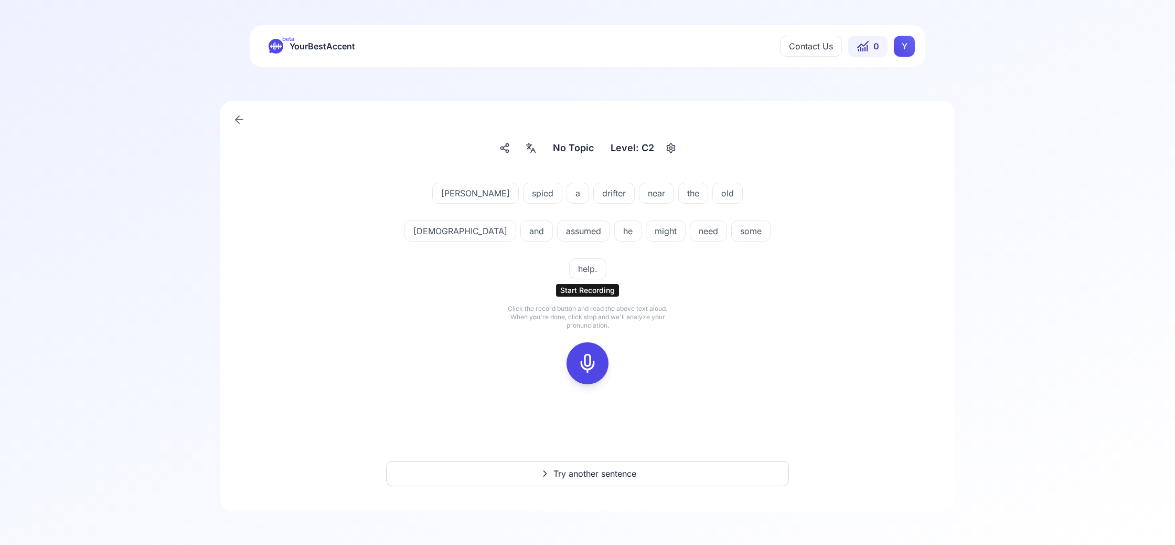
click at [592, 353] on icon at bounding box center [587, 363] width 21 height 21
click at [584, 353] on icon at bounding box center [587, 363] width 21 height 21
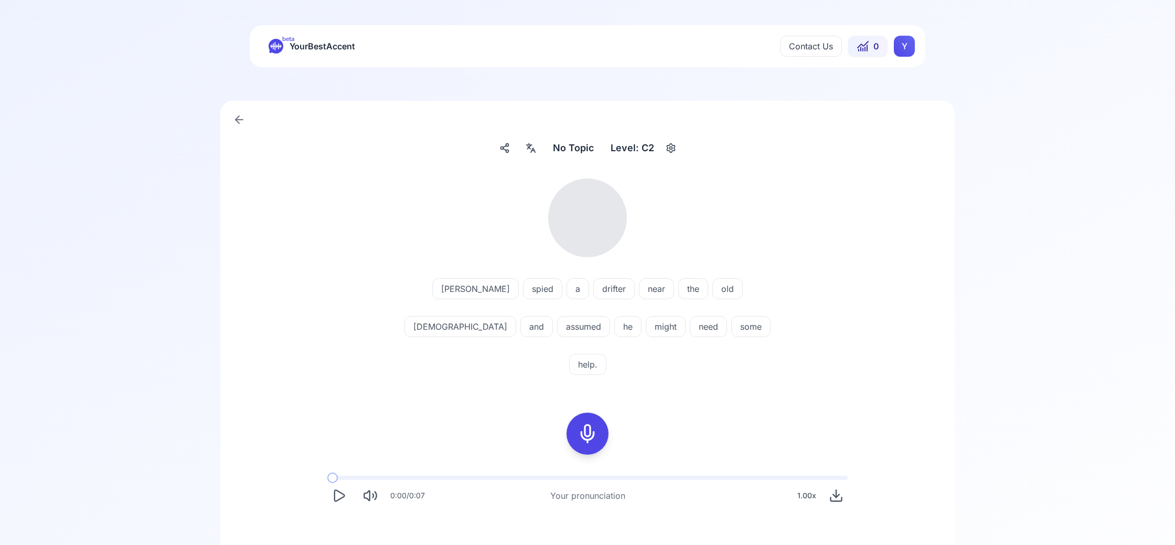
click at [347, 484] on button "Play" at bounding box center [338, 495] width 23 height 23
click at [343, 490] on rect "Pause" at bounding box center [341, 495] width 3 height 11
click at [344, 488] on icon "Play" at bounding box center [339, 495] width 15 height 15
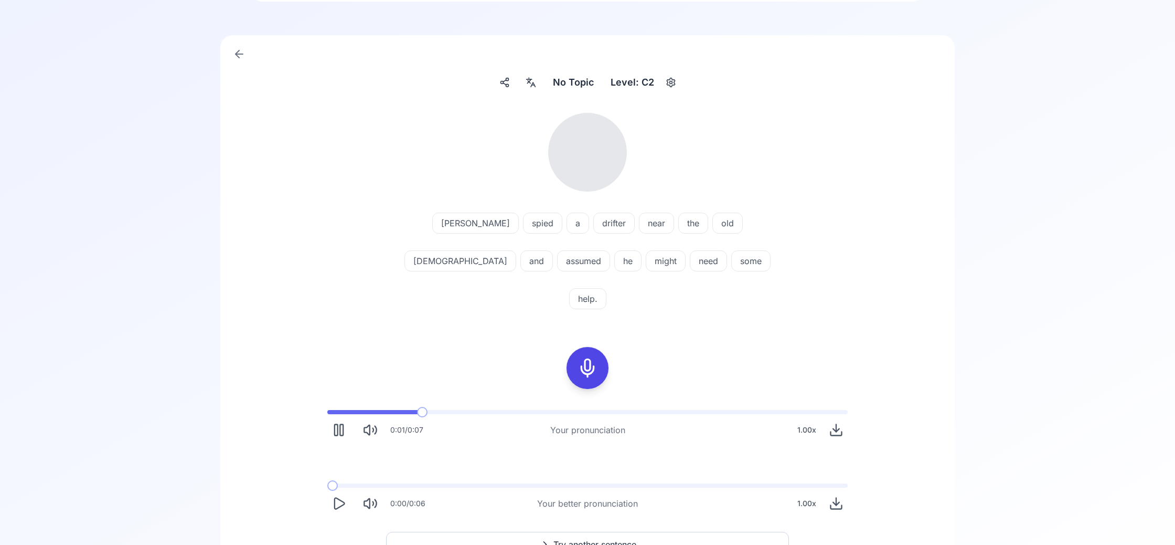
scroll to position [46, 0]
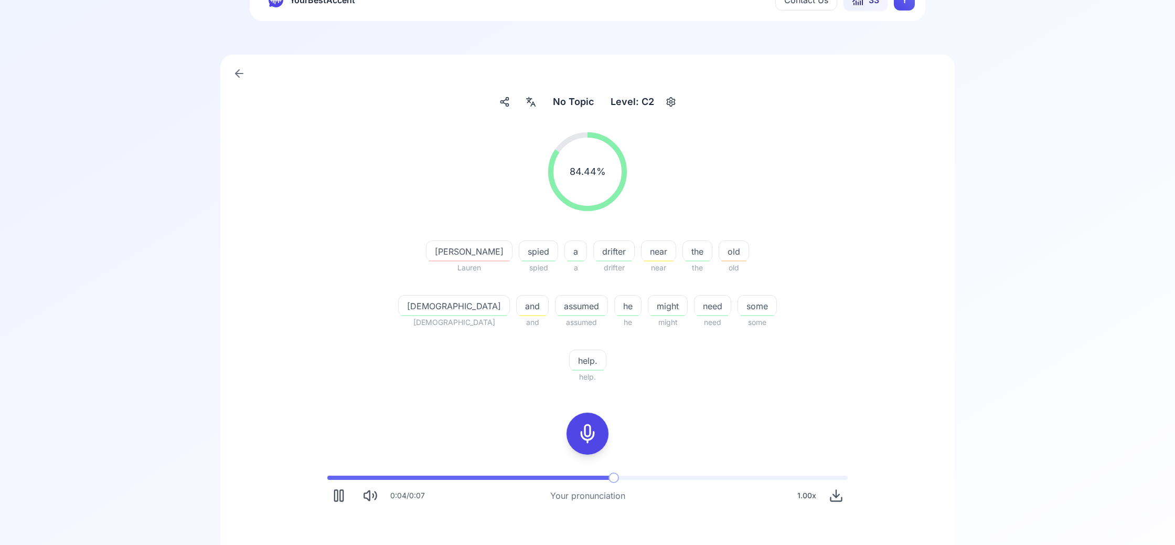
click at [342, 488] on icon "Pause" at bounding box center [339, 495] width 15 height 15
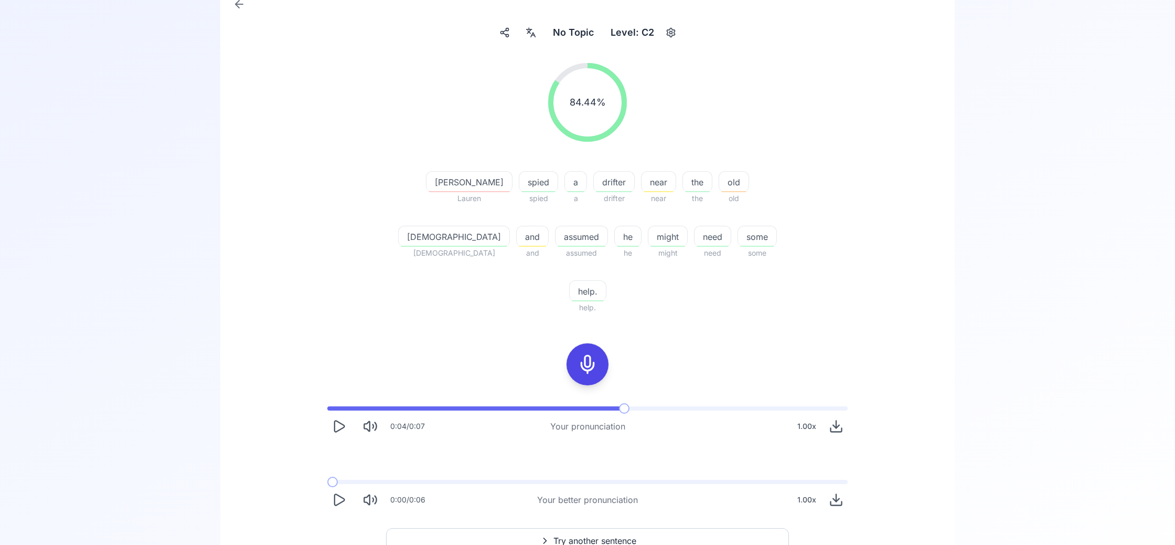
scroll to position [115, 0]
click at [574, 528] on button "Try another sentence" at bounding box center [587, 540] width 403 height 25
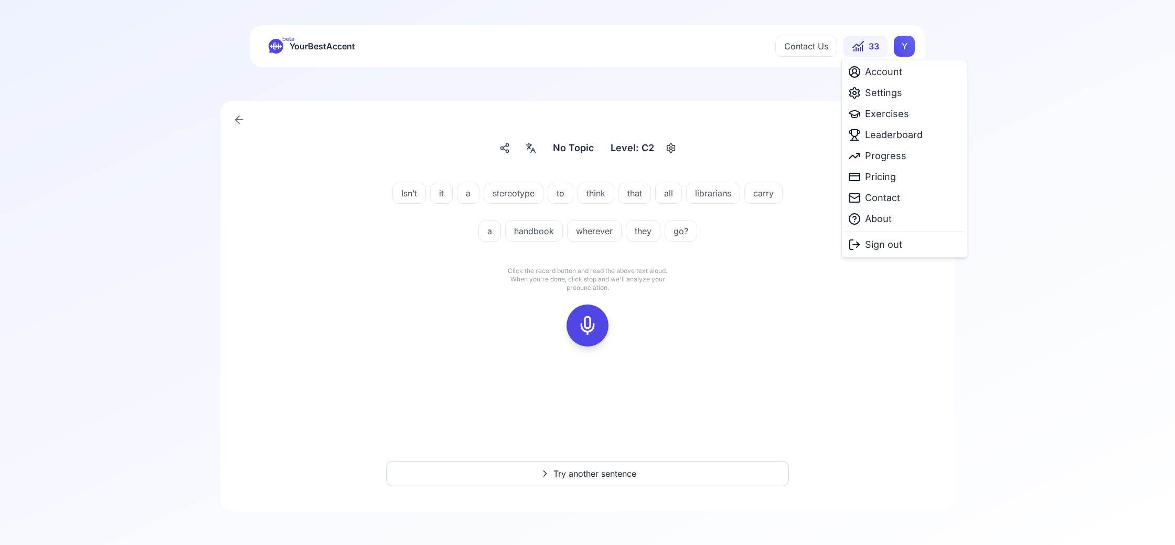
click at [900, 47] on html "beta YourBestAccent Contact Us 33 Y No Topic No Topic Level: C2 Isn’t it a ster…" at bounding box center [587, 272] width 1175 height 545
click at [882, 116] on span "Exercises" at bounding box center [887, 113] width 44 height 15
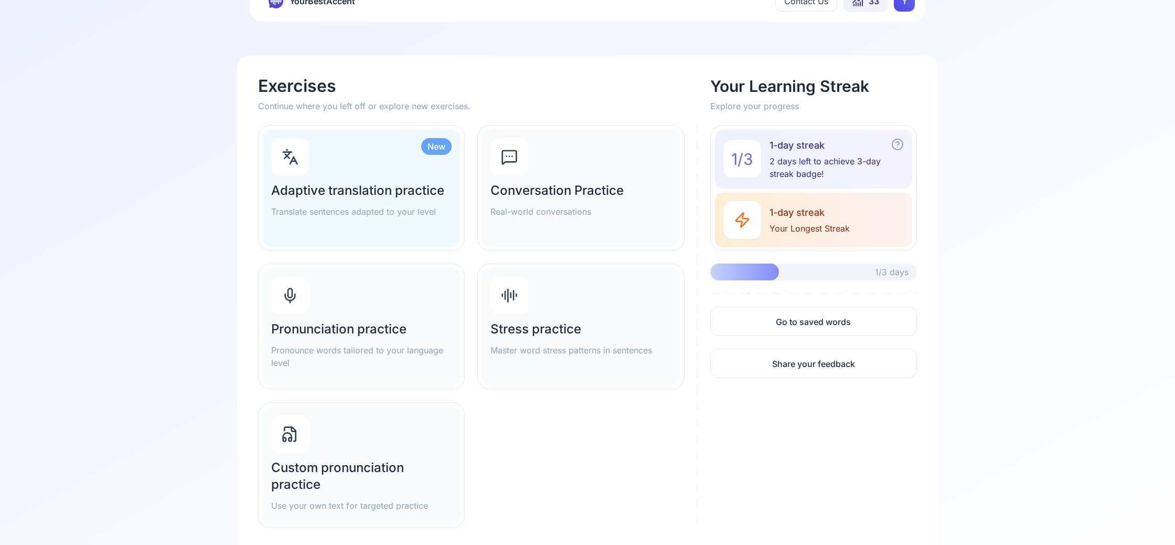
scroll to position [63, 0]
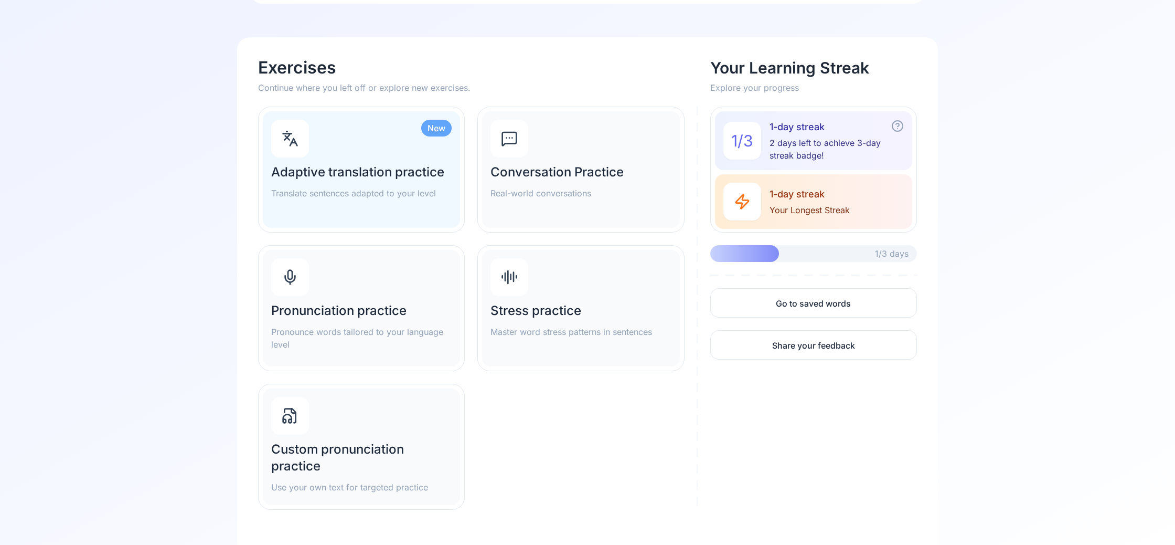
click at [614, 290] on div "Stress practice Master word stress patterns in sentences" at bounding box center [580, 308] width 197 height 116
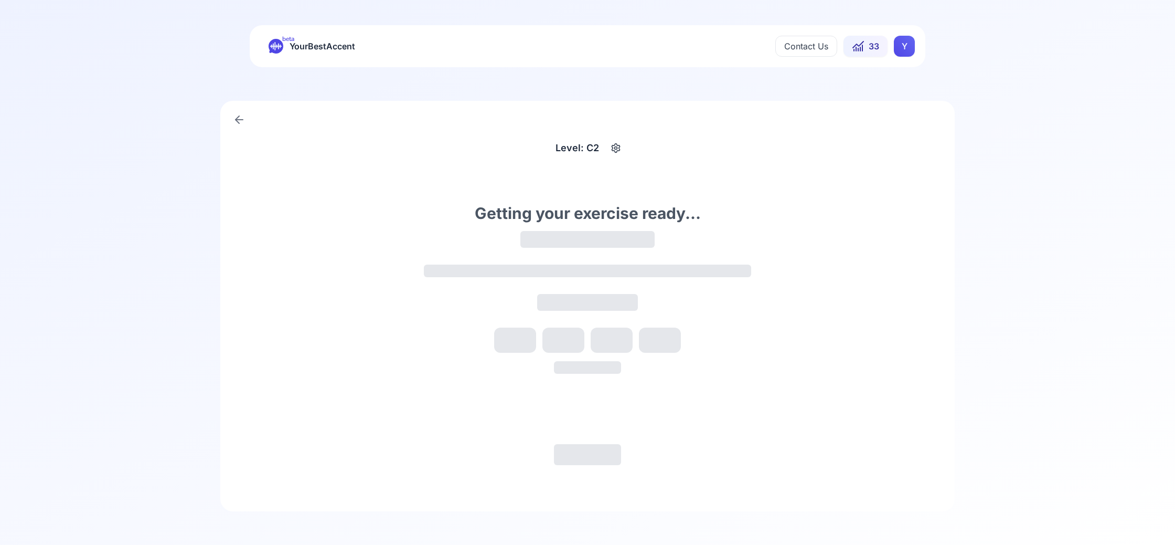
click at [907, 46] on html "beta YourBestAccent Contact Us 33 Y Level: C2 Getting your exercise ready..." at bounding box center [587, 272] width 1175 height 545
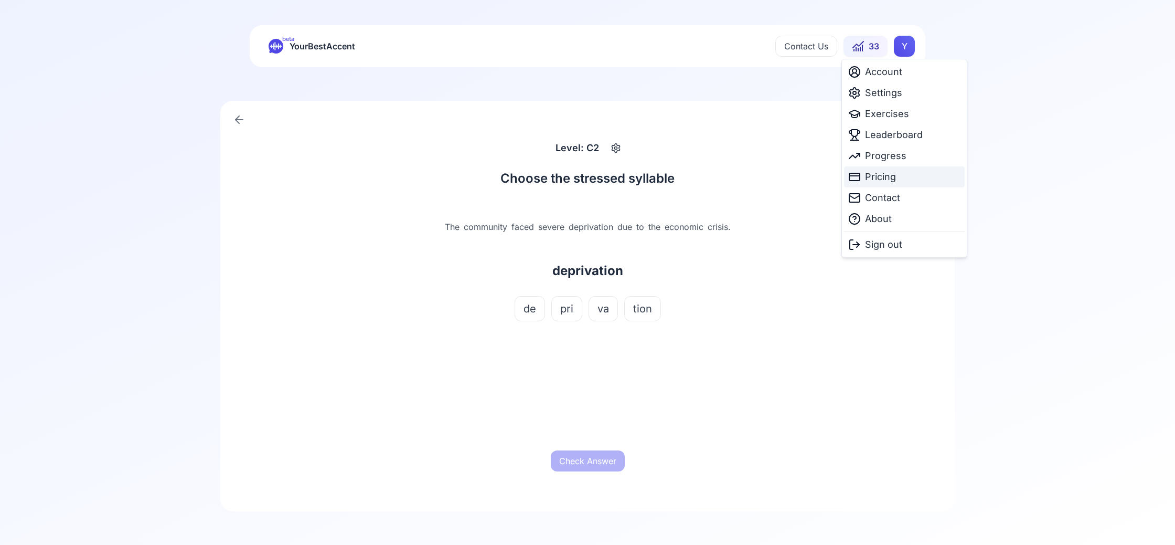
click at [875, 184] on span "Pricing" at bounding box center [880, 176] width 31 height 15
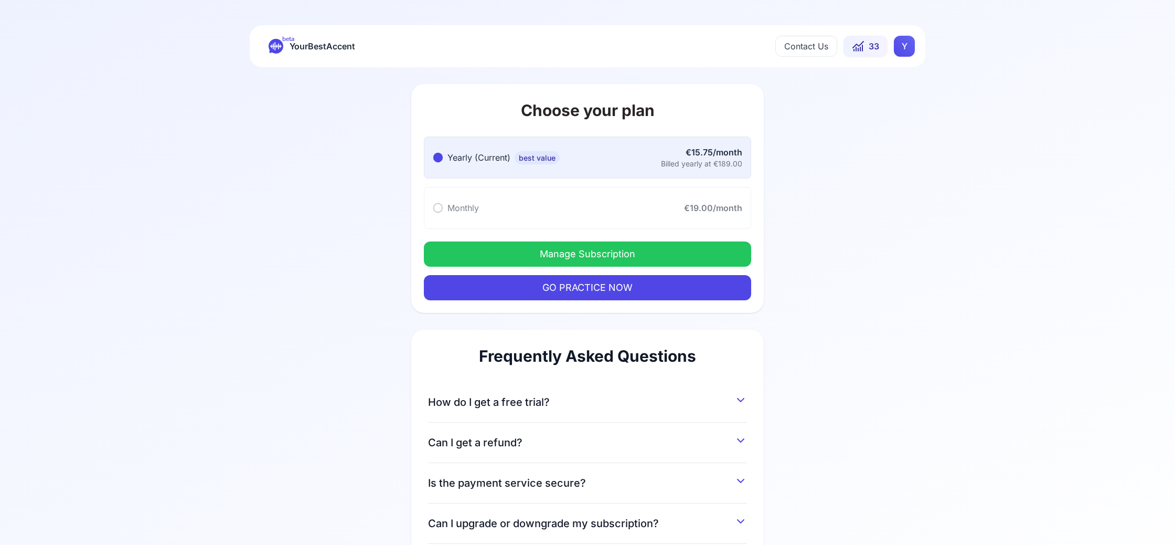
click at [596, 254] on button "Manage Subscription" at bounding box center [587, 253] width 327 height 25
